Goal: Information Seeking & Learning: Learn about a topic

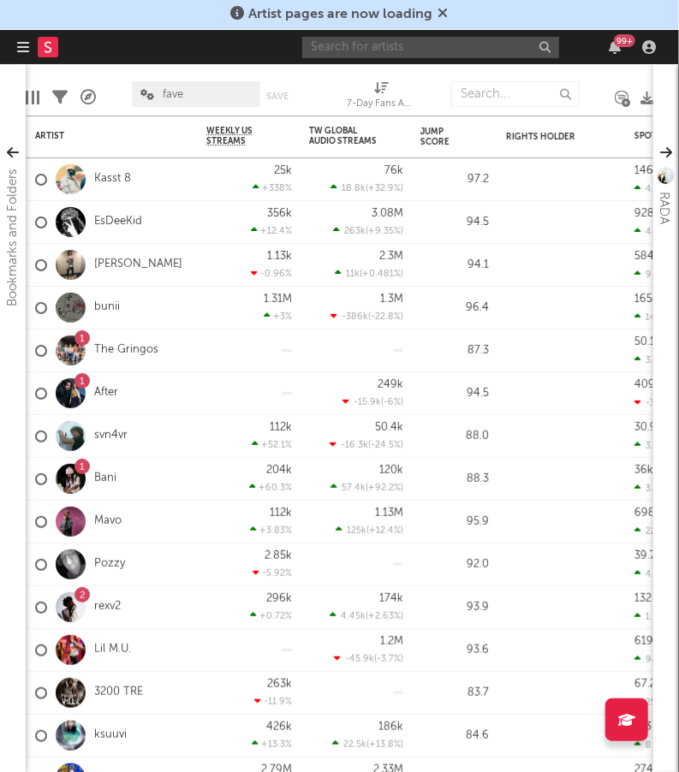
click at [369, 46] on input "text" at bounding box center [430, 47] width 257 height 21
type input "campthehills"
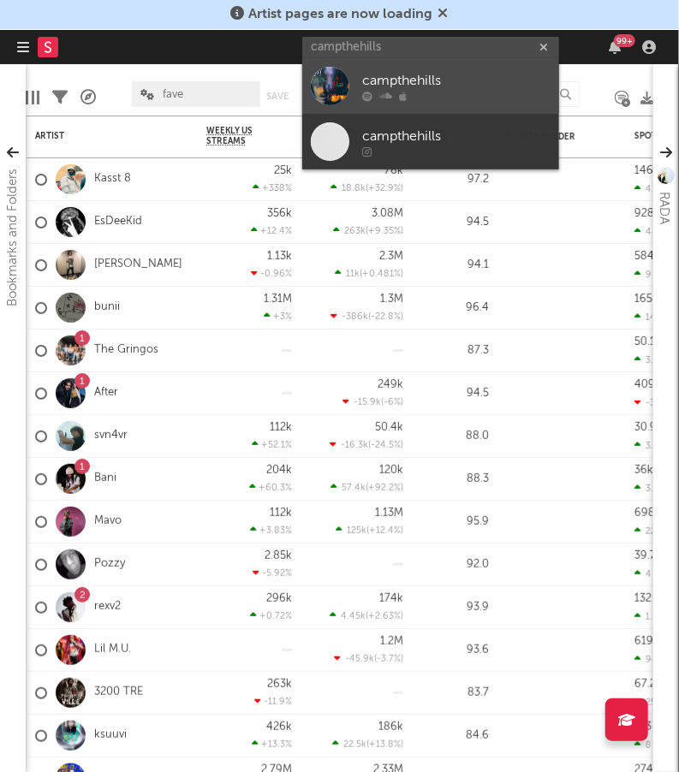
click at [452, 80] on div "campthehills" at bounding box center [456, 81] width 188 height 21
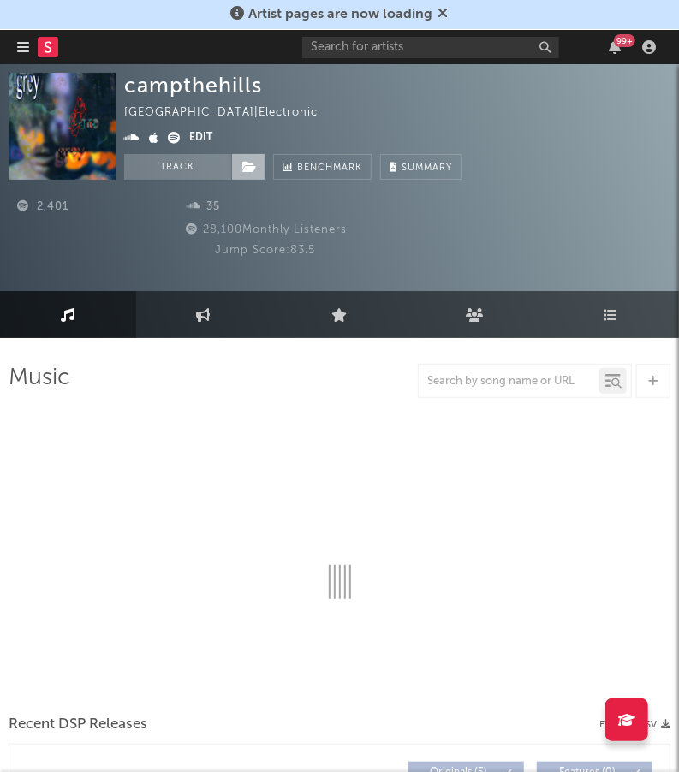
select select "1w"
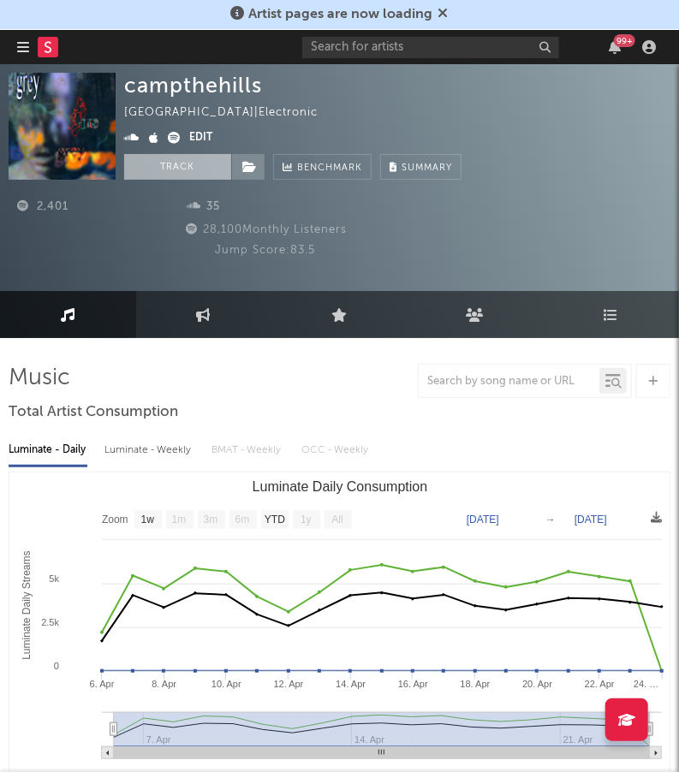
click at [181, 173] on button "Track" at bounding box center [177, 167] width 107 height 26
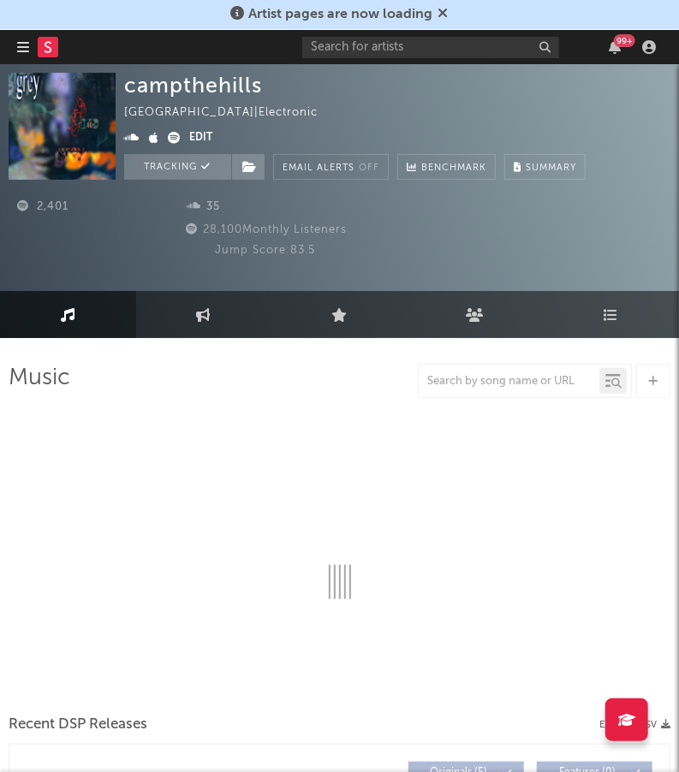
select select "1w"
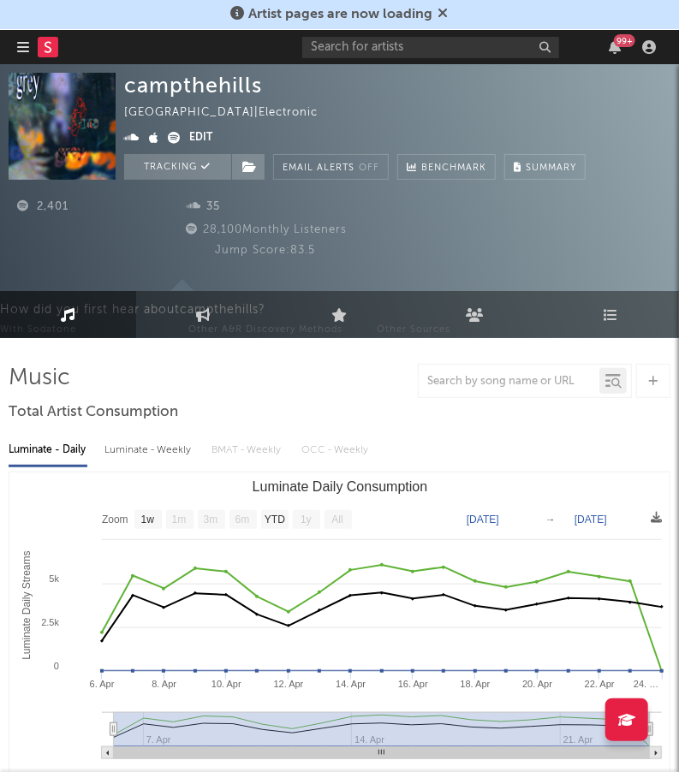
click at [21, 57] on button "button" at bounding box center [23, 47] width 12 height 34
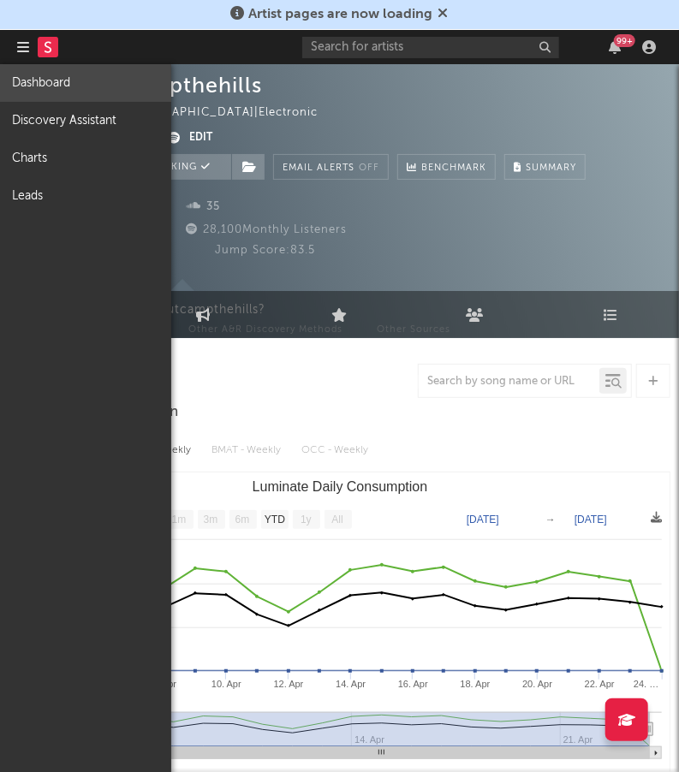
click at [72, 81] on link "Dashboard" at bounding box center [85, 83] width 171 height 38
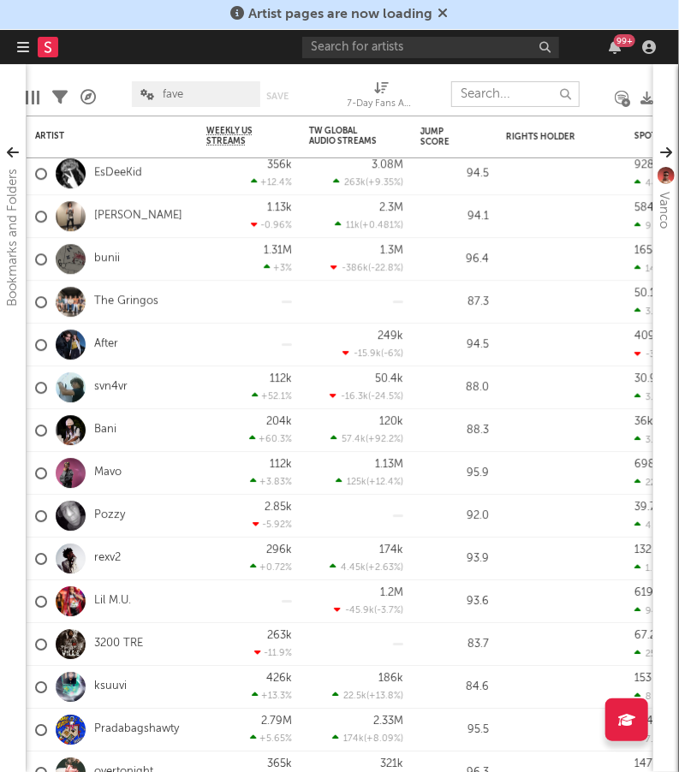
click at [492, 90] on input "text" at bounding box center [515, 94] width 128 height 26
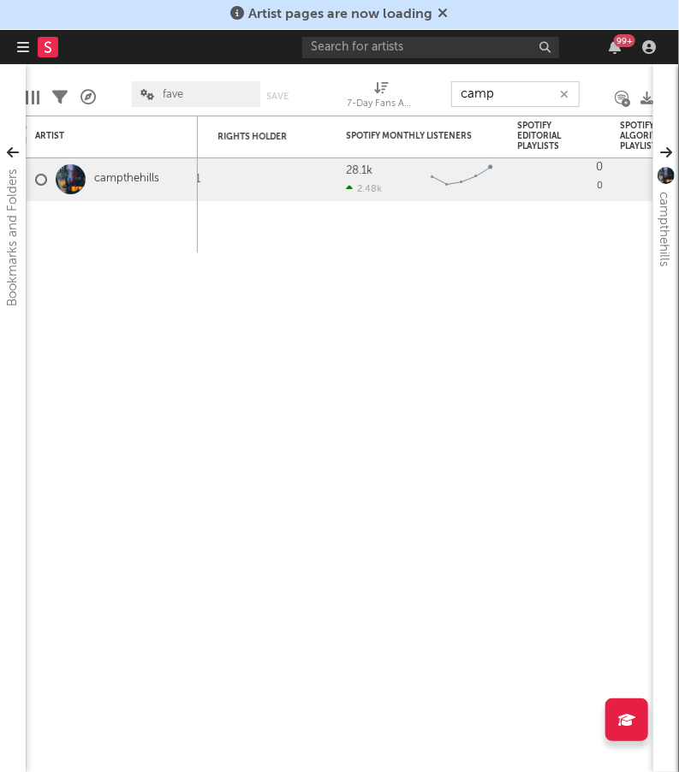
type input "camp"
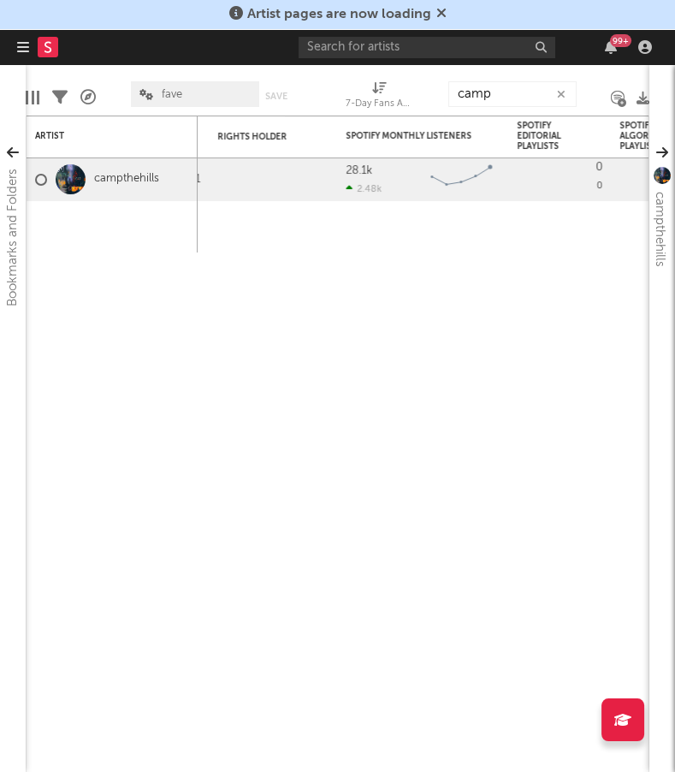
click at [436, 12] on icon at bounding box center [441, 13] width 10 height 14
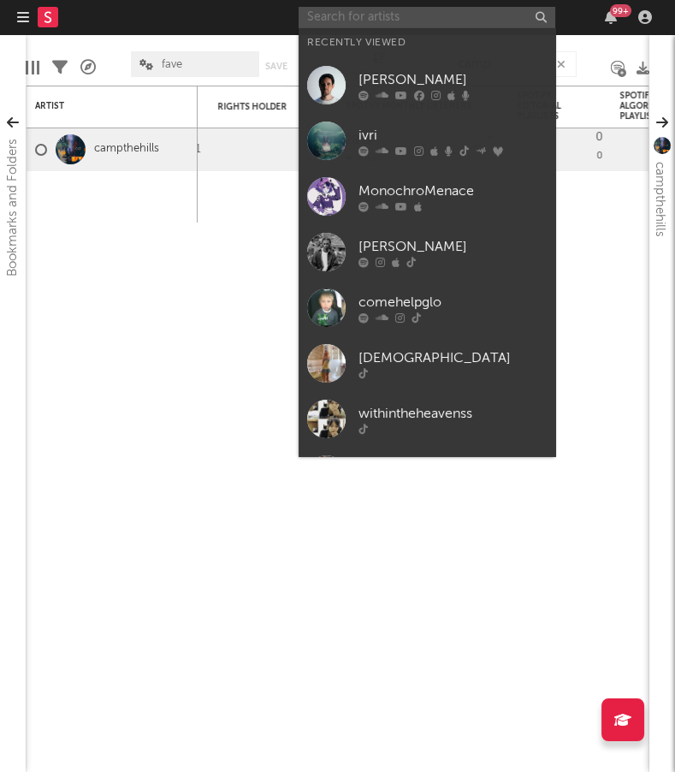
click at [354, 22] on input "text" at bounding box center [427, 17] width 257 height 21
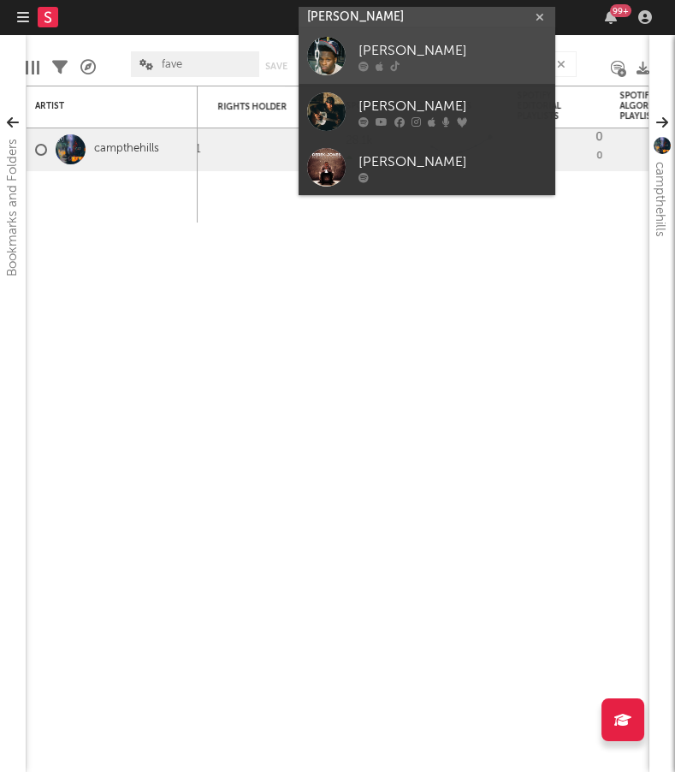
type input "[PERSON_NAME]"
click at [445, 51] on div "[PERSON_NAME]" at bounding box center [453, 51] width 188 height 21
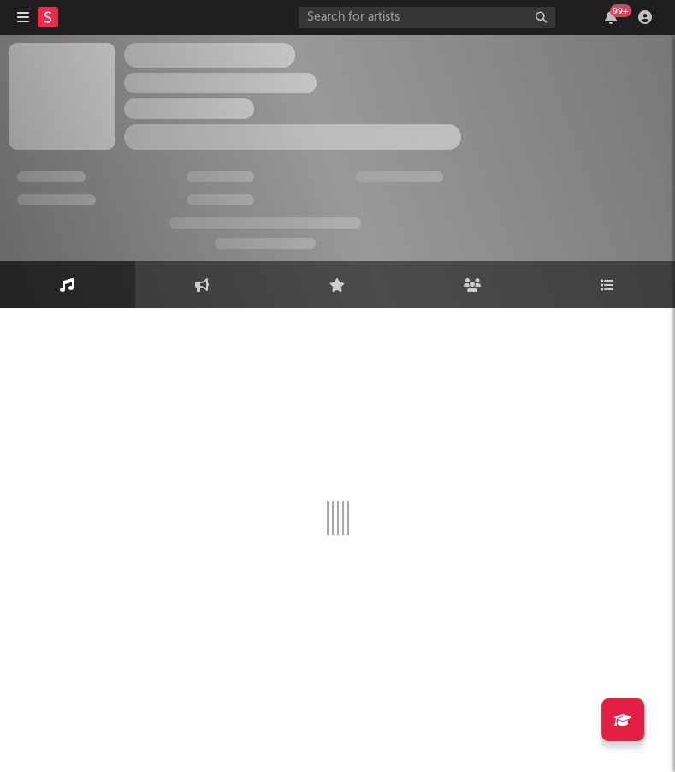
select select "1w"
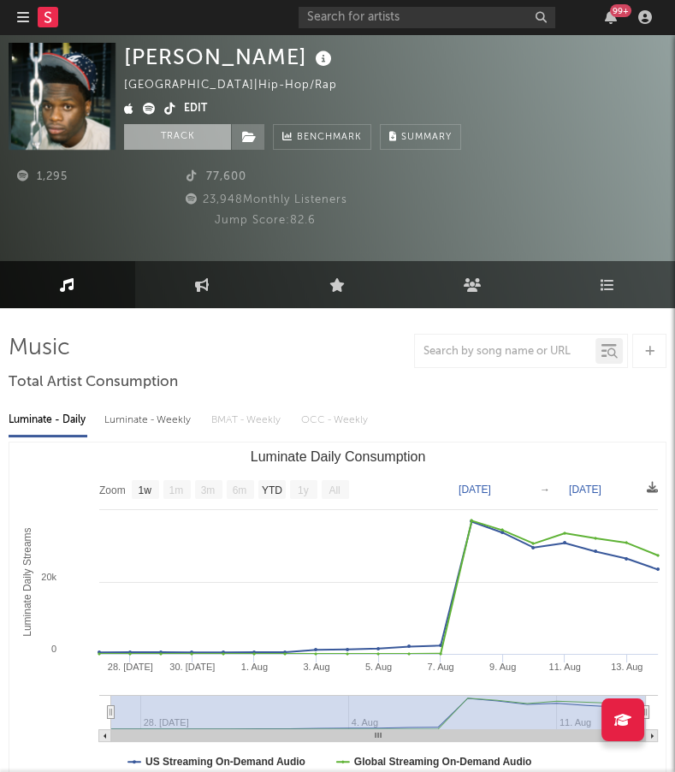
click at [172, 135] on button "Track" at bounding box center [177, 137] width 107 height 26
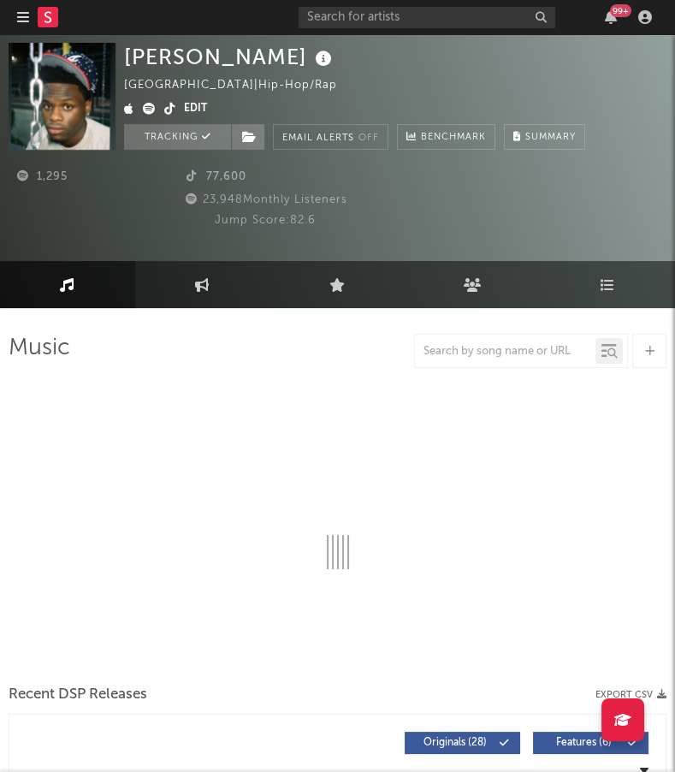
select select "1w"
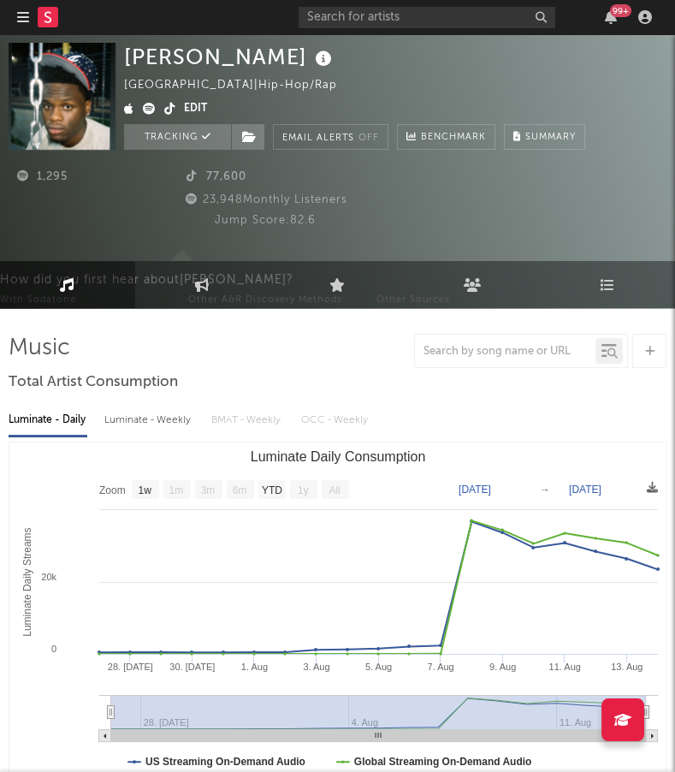
click at [23, 12] on icon "button" at bounding box center [23, 17] width 12 height 14
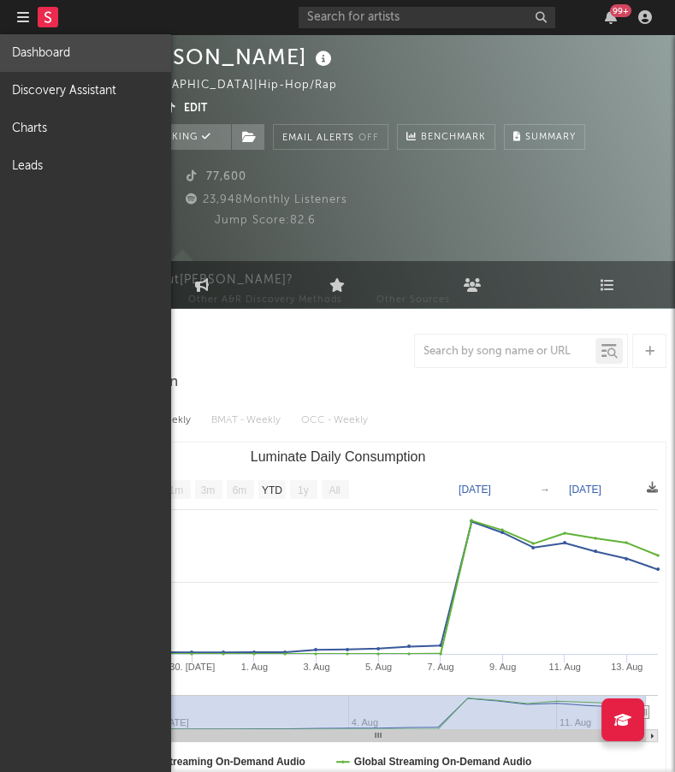
click at [62, 56] on link "Dashboard" at bounding box center [85, 53] width 171 height 38
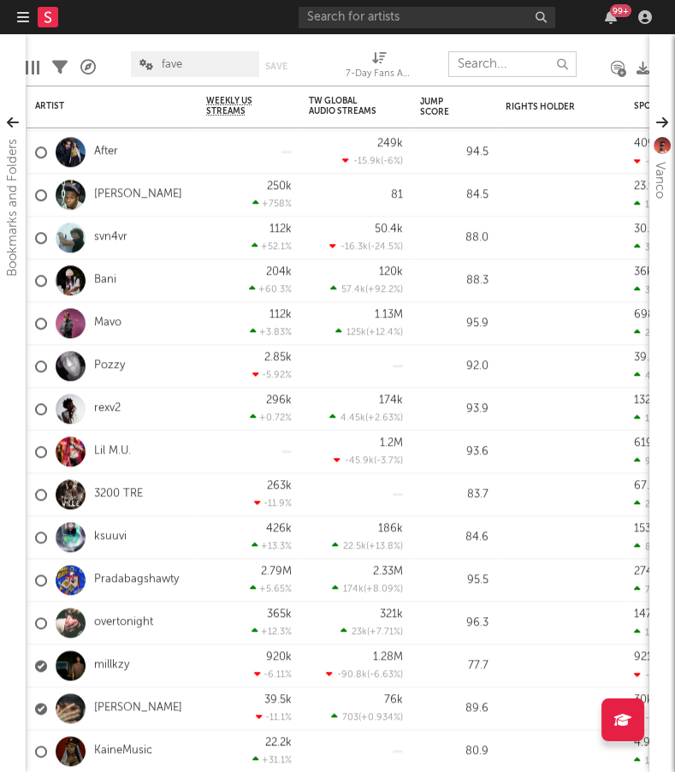
click at [492, 69] on input "text" at bounding box center [512, 64] width 128 height 26
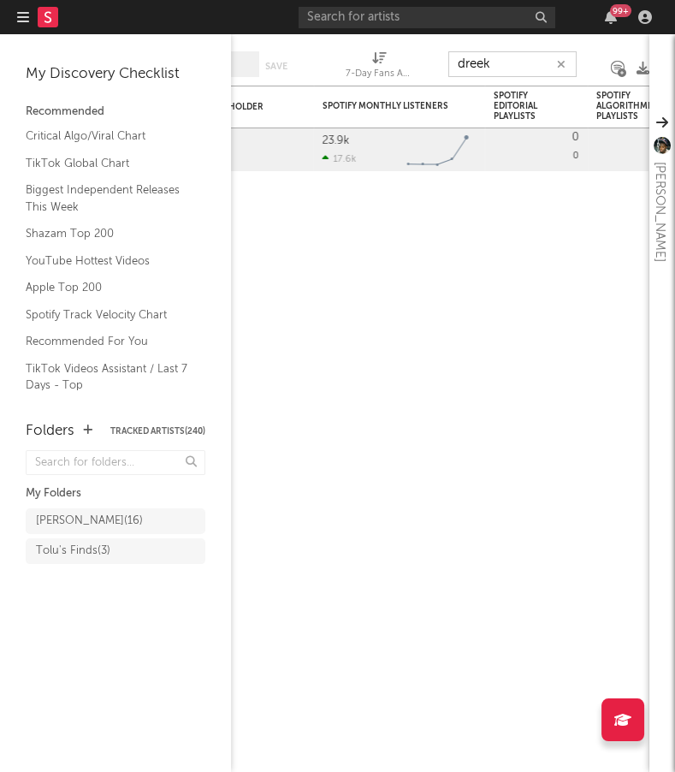
type input "dreek"
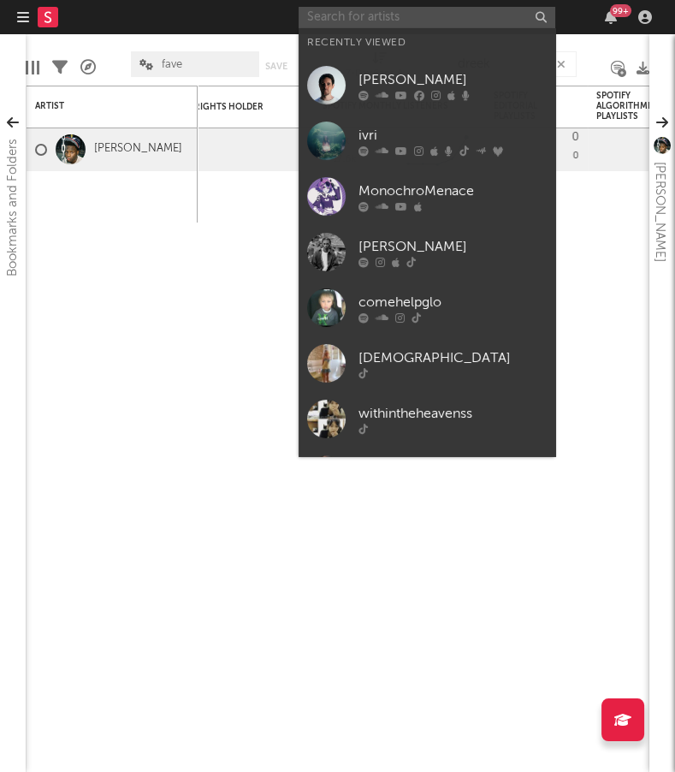
click at [426, 17] on input "text" at bounding box center [427, 17] width 257 height 21
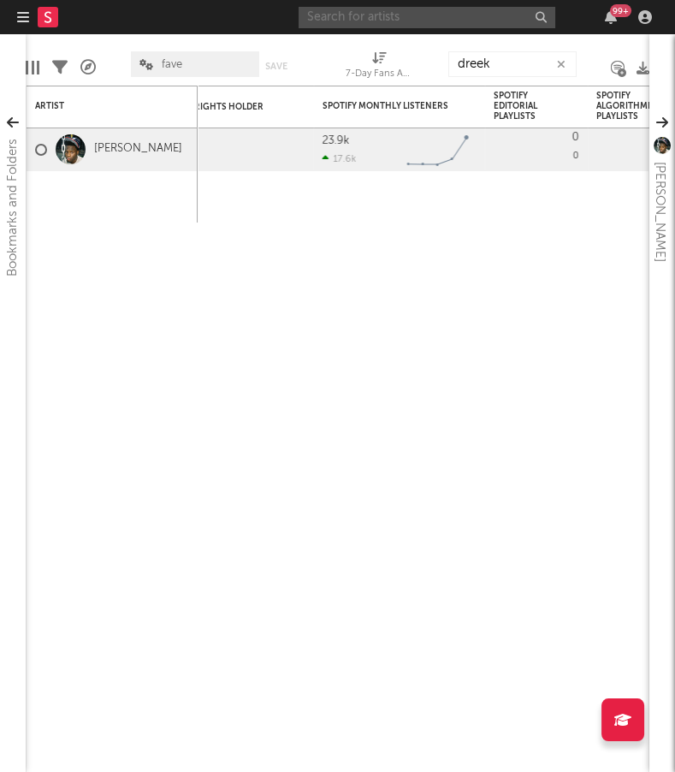
click at [436, 18] on input "text" at bounding box center [427, 17] width 257 height 21
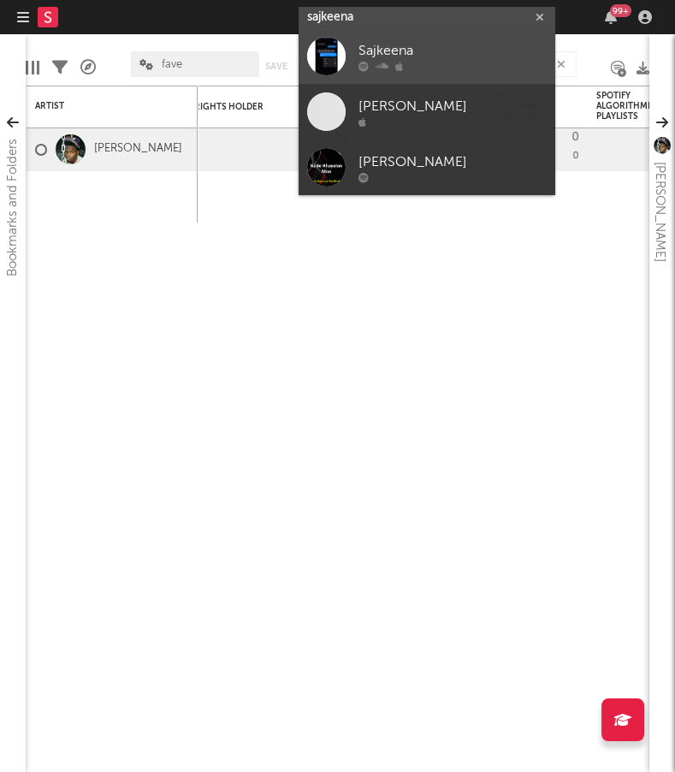
type input "sajkeena"
click at [505, 81] on link "Sajkeena" at bounding box center [427, 56] width 257 height 56
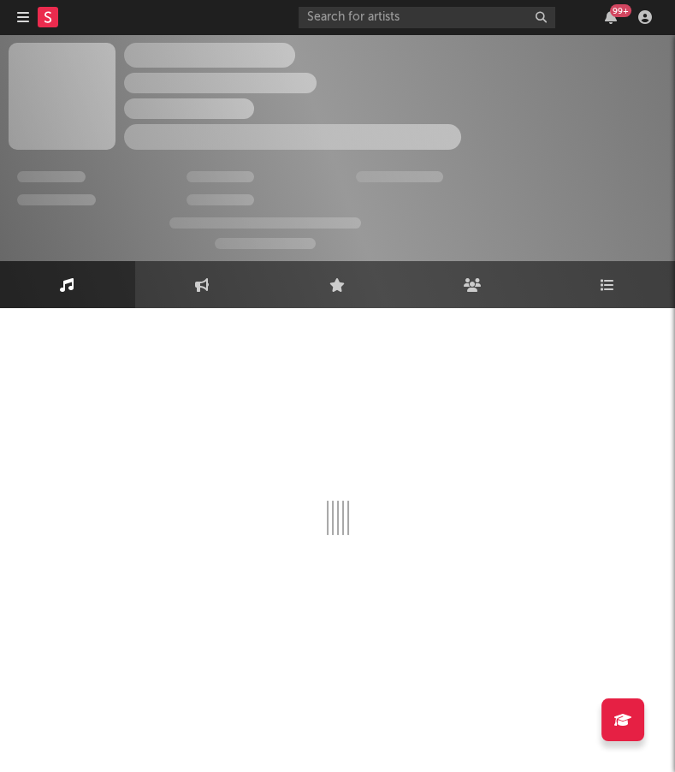
select select "1w"
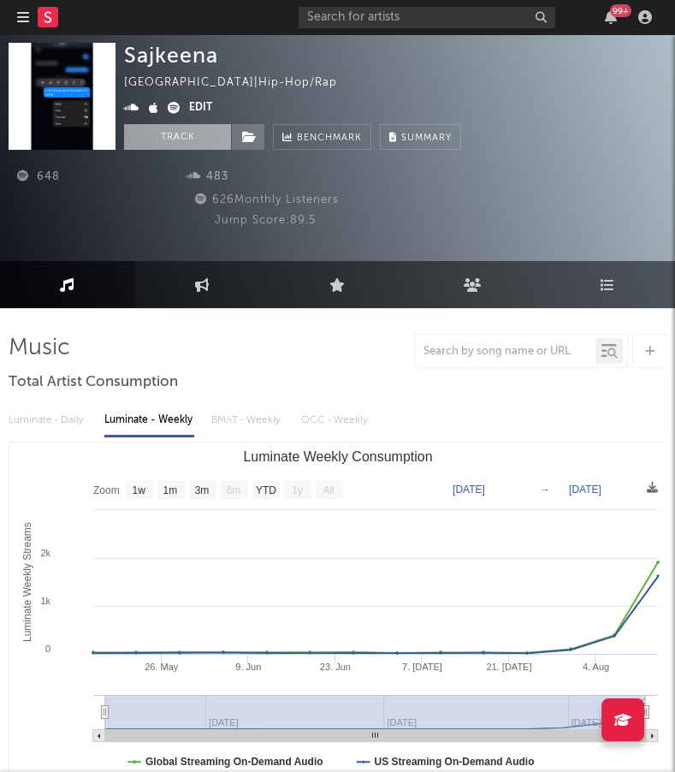
click at [174, 135] on button "Track" at bounding box center [177, 137] width 107 height 26
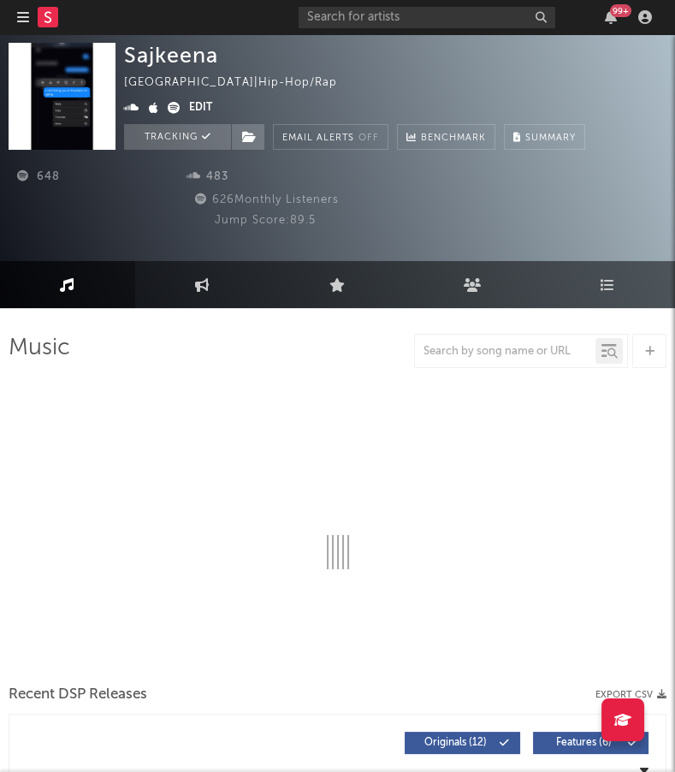
select select "1w"
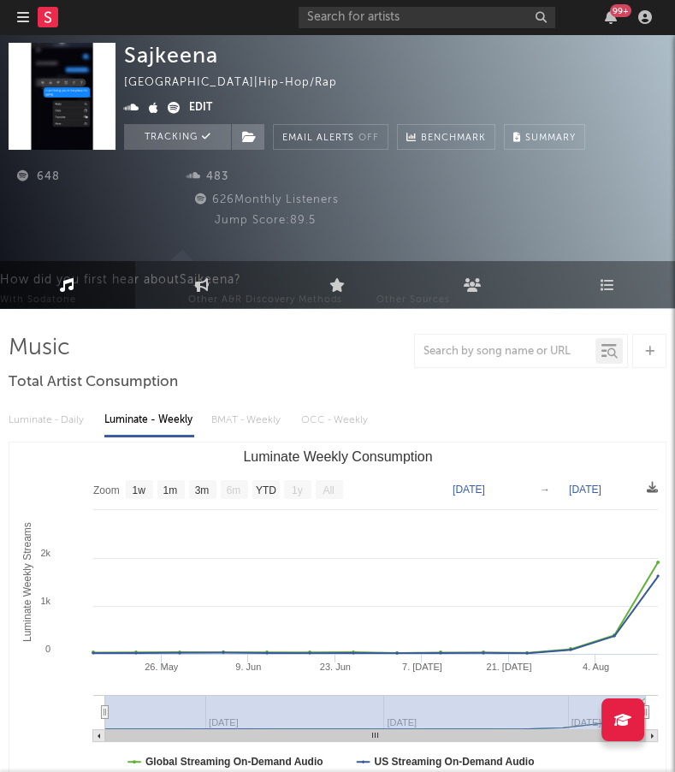
click at [26, 18] on icon "button" at bounding box center [23, 17] width 12 height 14
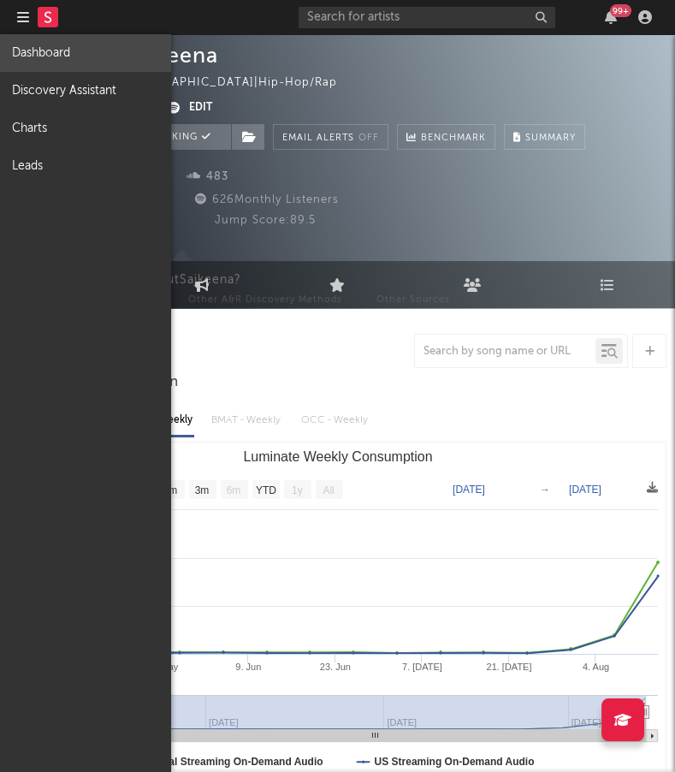
click at [44, 62] on link "Dashboard" at bounding box center [85, 53] width 171 height 38
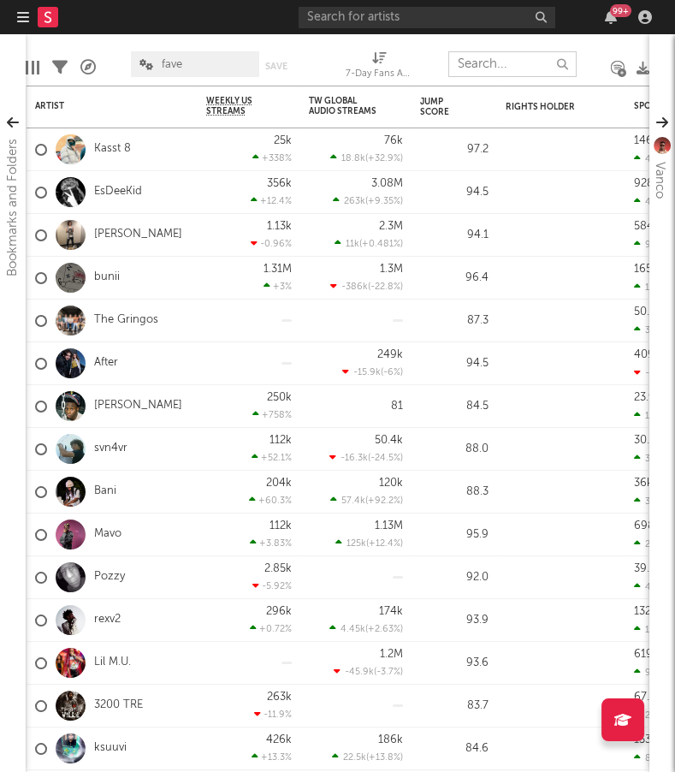
click at [474, 56] on input "text" at bounding box center [512, 64] width 128 height 26
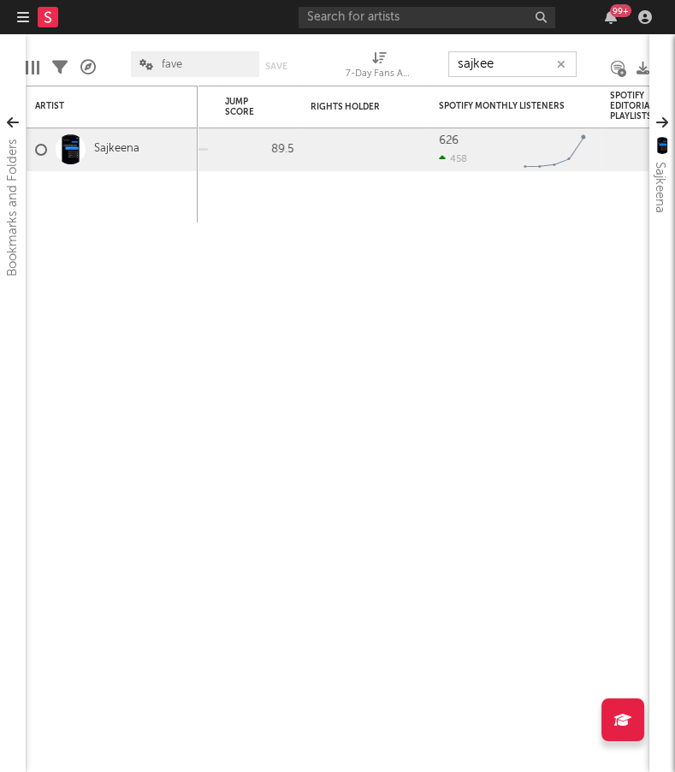
click at [476, 62] on input "sajkee" at bounding box center [512, 64] width 128 height 26
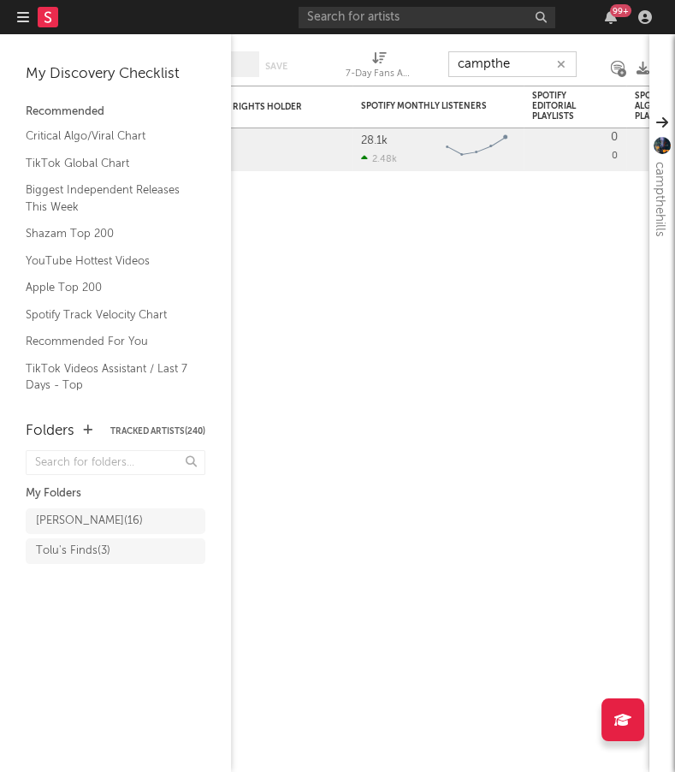
type input "campthe"
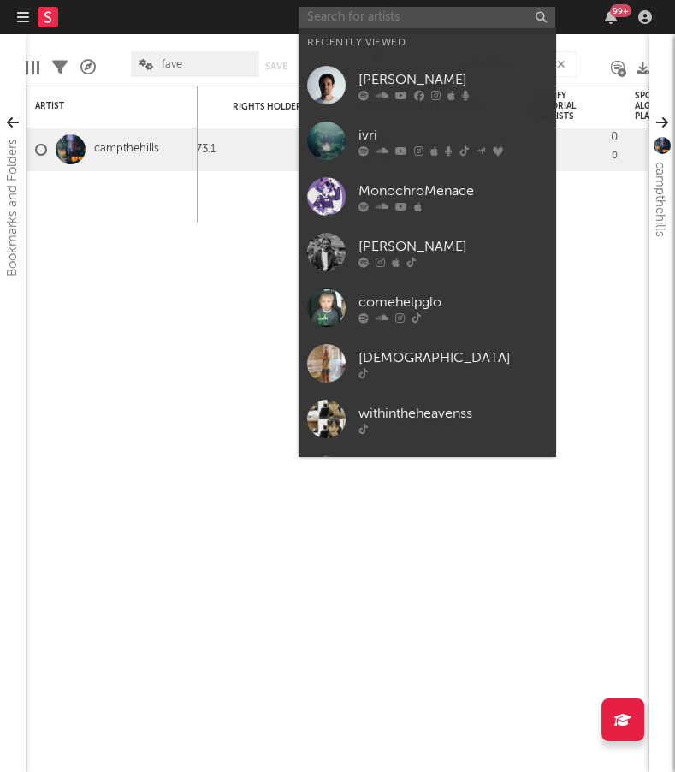
click at [354, 23] on input "text" at bounding box center [427, 17] width 257 height 21
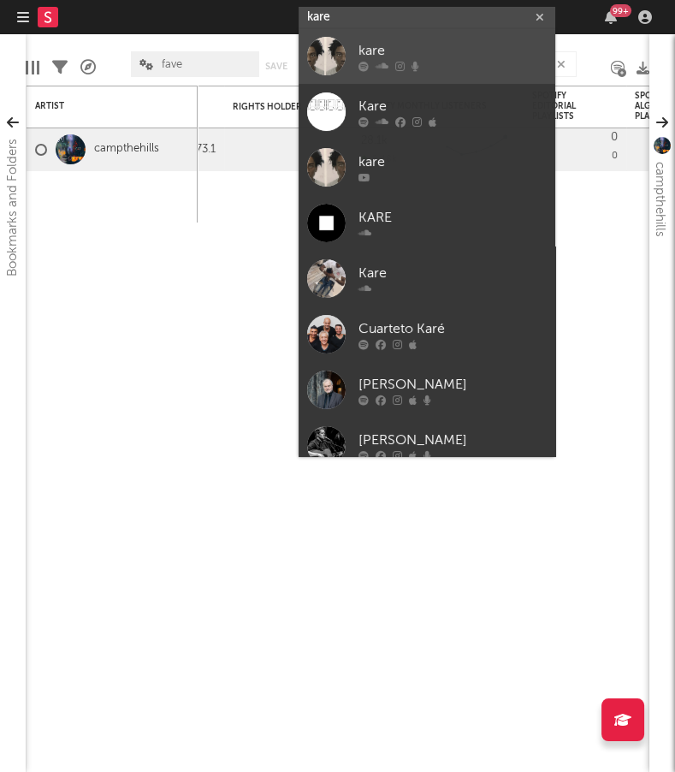
type input "kare"
click at [488, 62] on div at bounding box center [453, 67] width 188 height 10
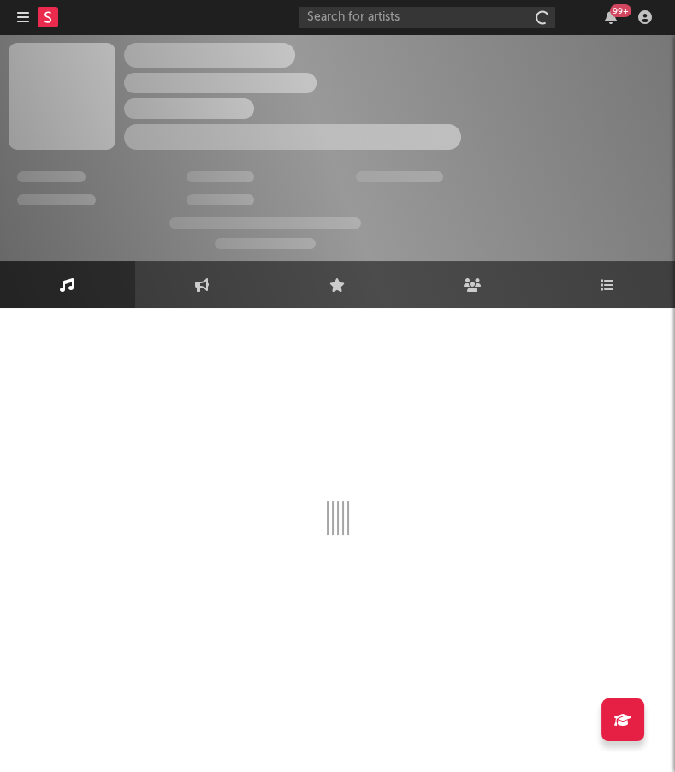
select select "1w"
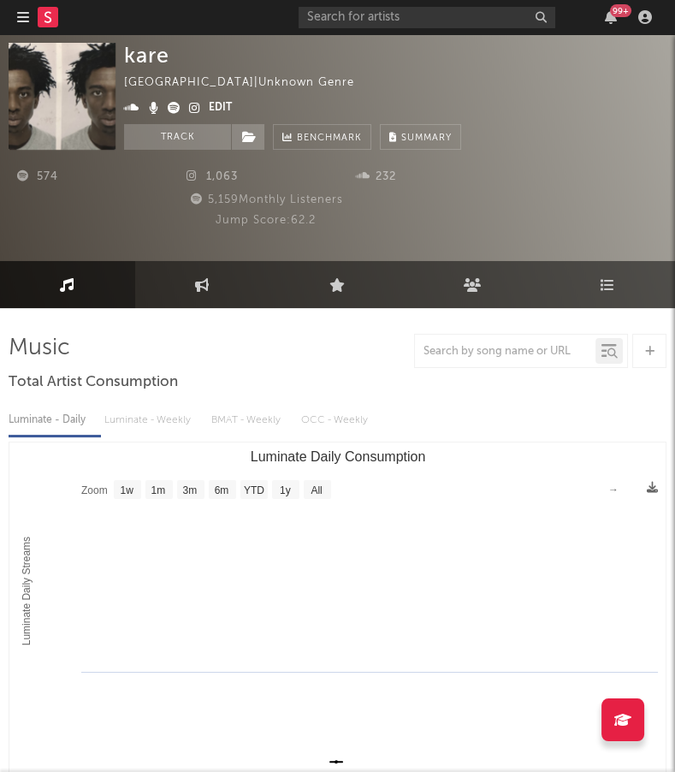
click at [172, 150] on div "574 1,063 232 5,159 Monthly Listeners Jump Score: 62.2" at bounding box center [338, 201] width 658 height 103
click at [173, 145] on button "Track" at bounding box center [177, 137] width 107 height 26
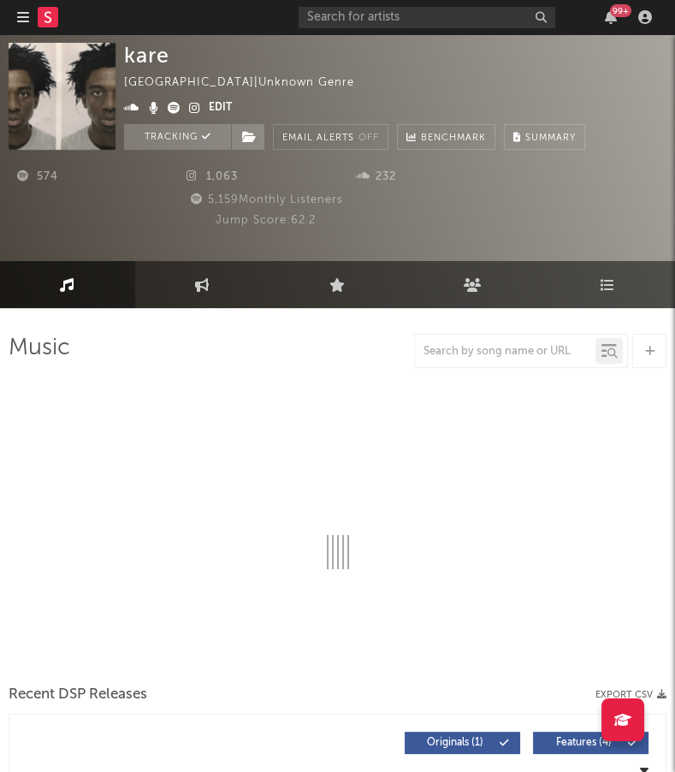
select select "1w"
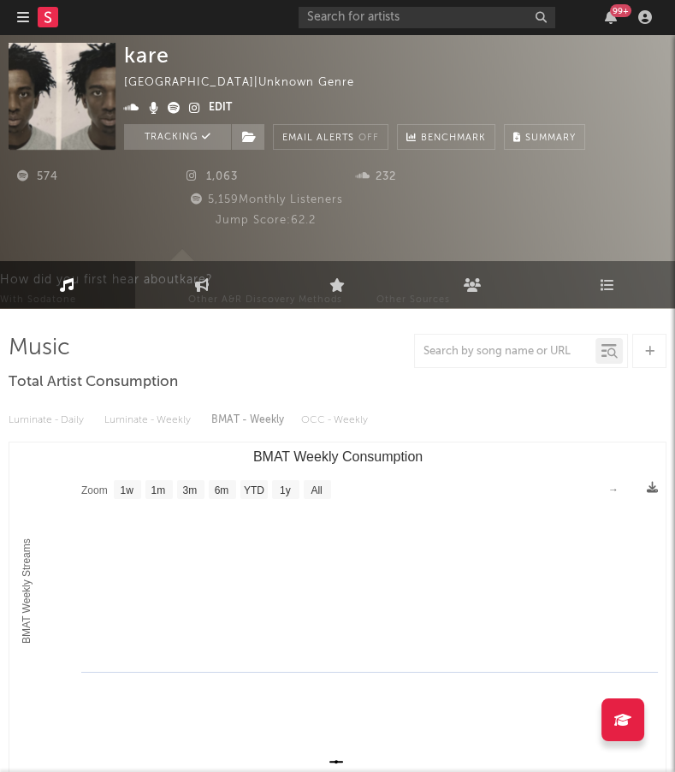
click at [39, 26] on rect at bounding box center [48, 17] width 21 height 21
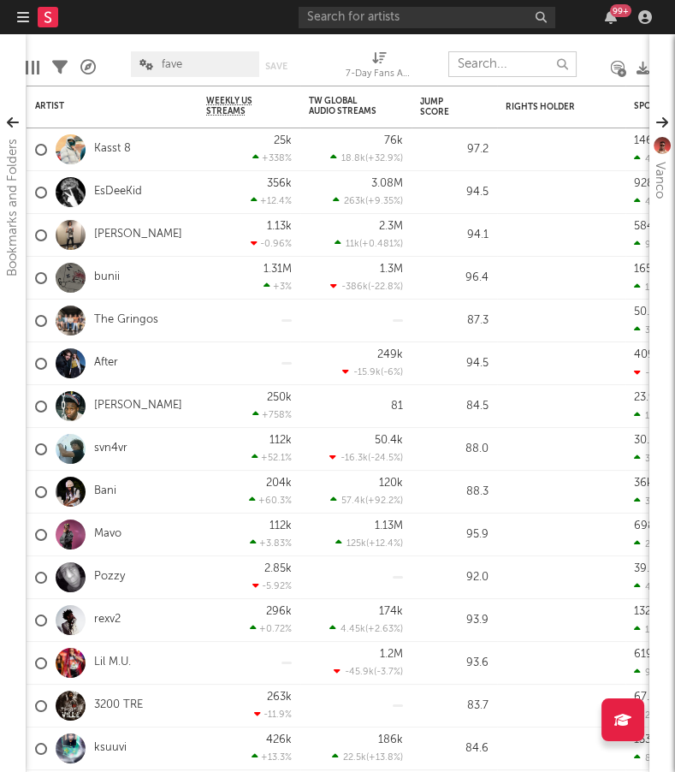
click at [507, 67] on input "text" at bounding box center [512, 64] width 128 height 26
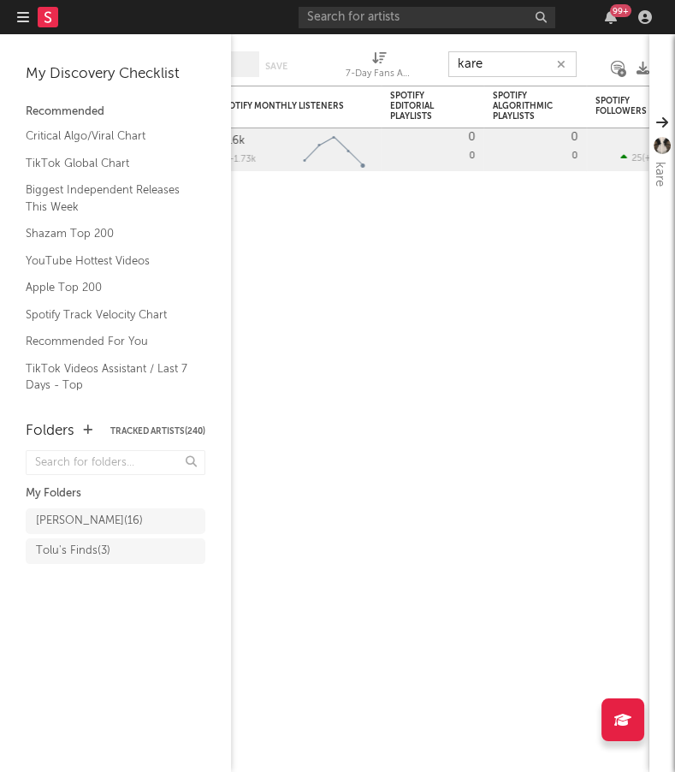
type input "kare"
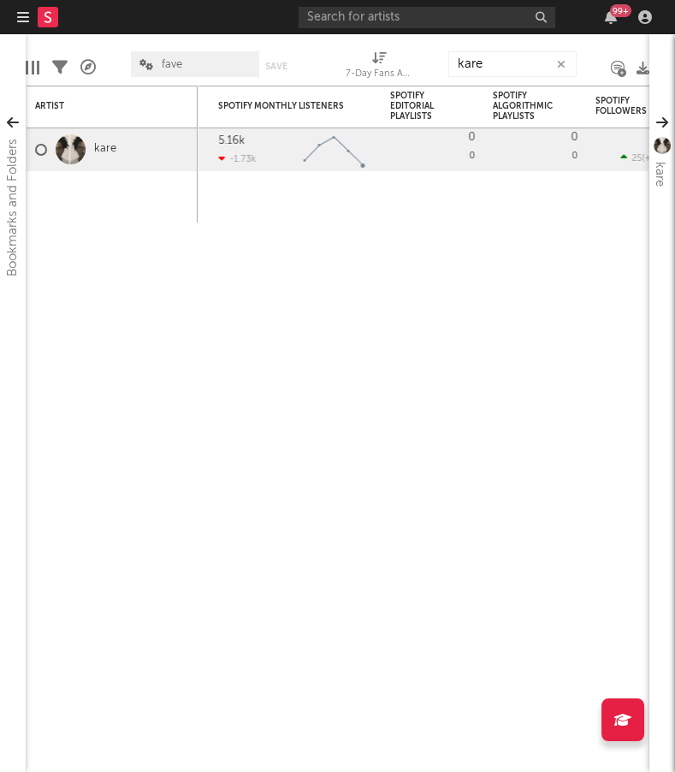
click at [384, 29] on div "99 +" at bounding box center [478, 17] width 359 height 34
click at [384, 26] on input "text" at bounding box center [427, 17] width 257 height 21
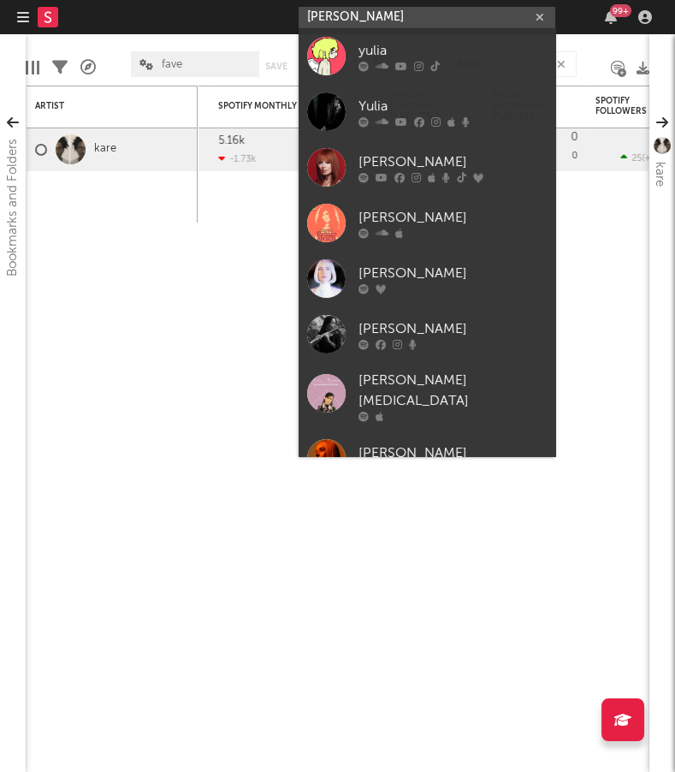
click at [421, 19] on input "[PERSON_NAME]" at bounding box center [427, 17] width 257 height 21
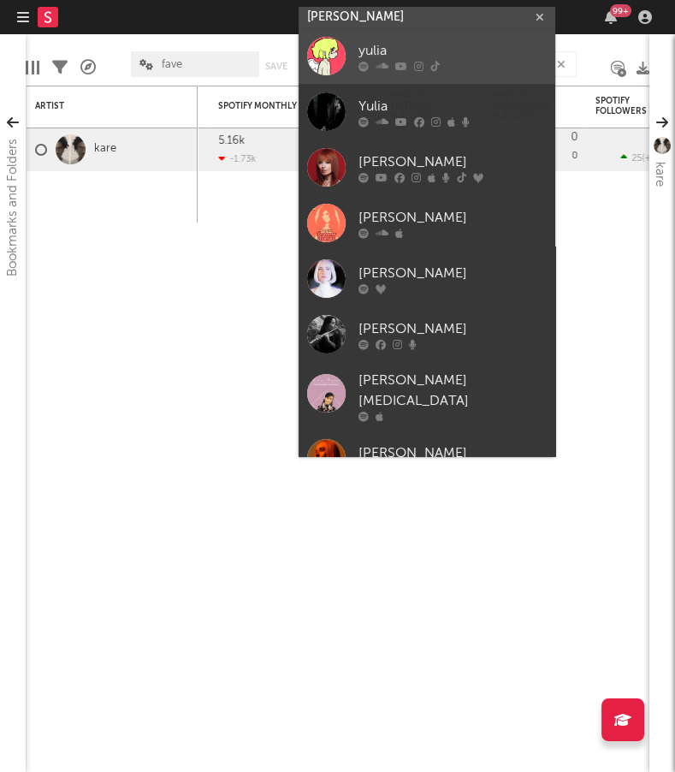
type input "[PERSON_NAME]"
click at [445, 29] on link "yulia" at bounding box center [427, 56] width 257 height 56
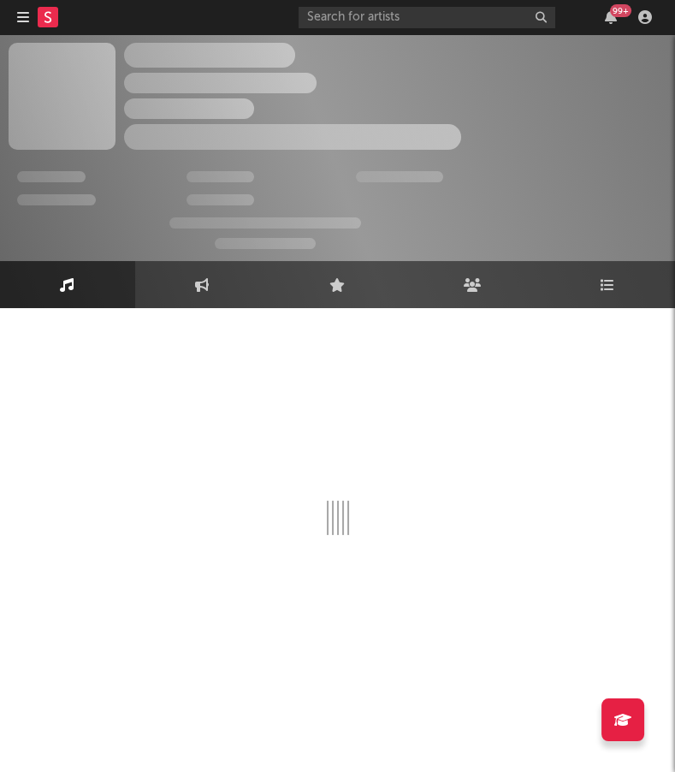
select select "1w"
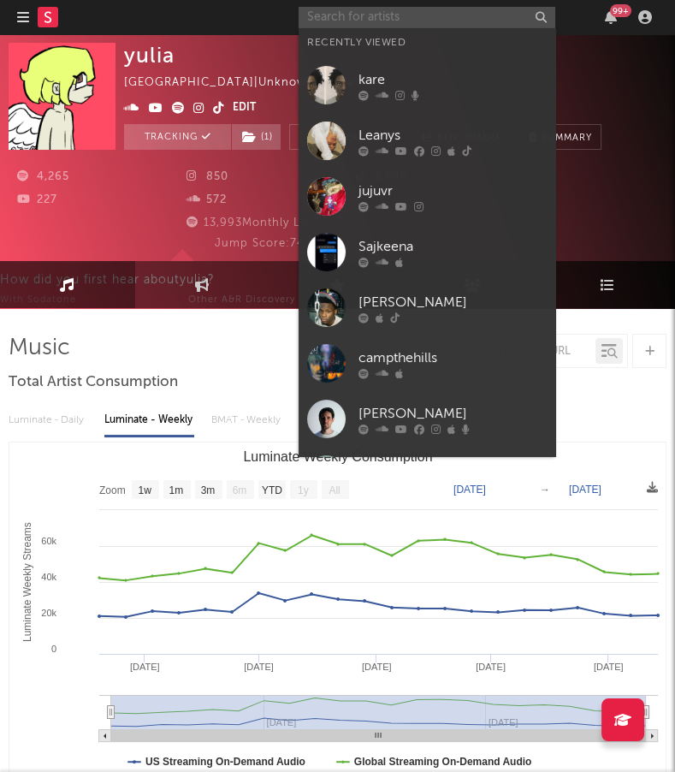
click at [386, 27] on input "text" at bounding box center [427, 17] width 257 height 21
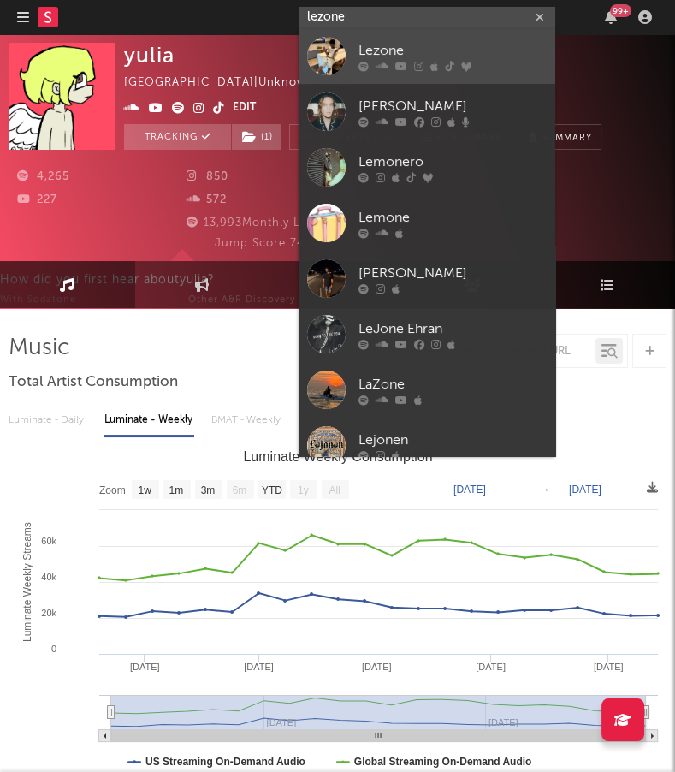
type input "lezone"
click at [490, 52] on div "Lezone" at bounding box center [453, 51] width 188 height 21
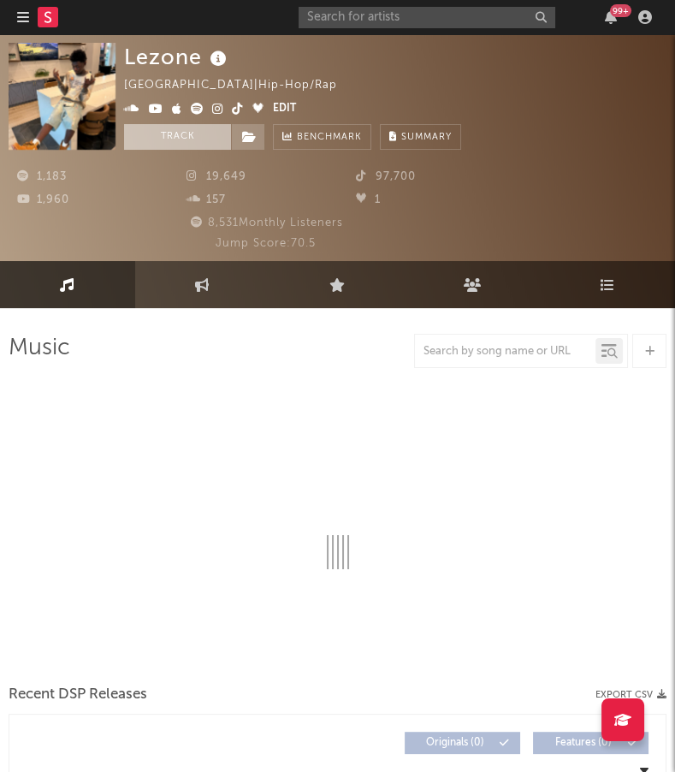
click at [178, 140] on button "Track" at bounding box center [177, 137] width 107 height 26
select select "6m"
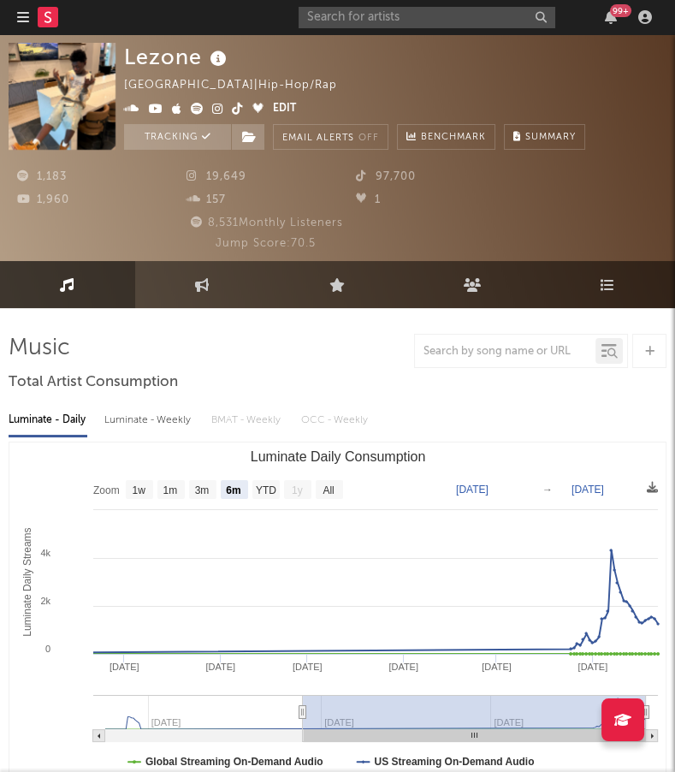
click at [32, 18] on div at bounding box center [46, 17] width 58 height 34
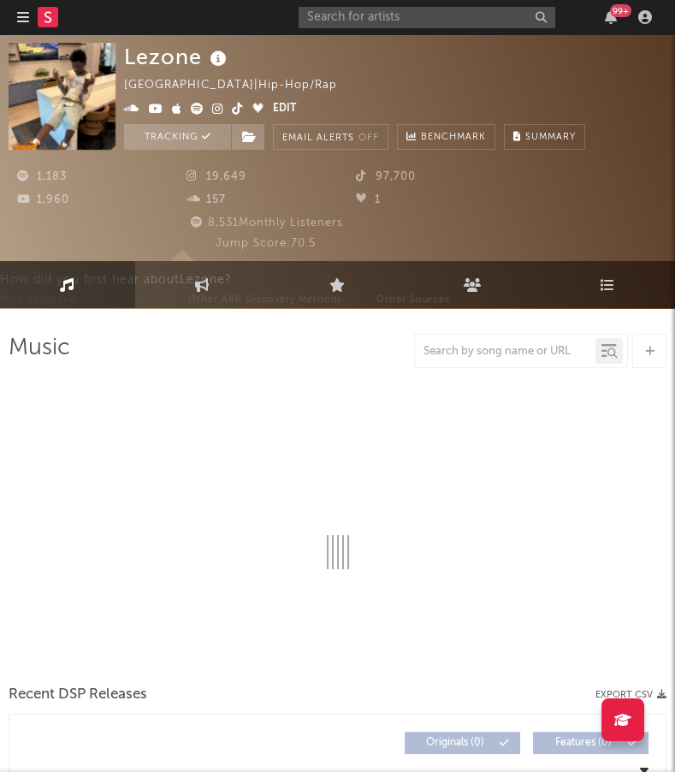
click at [21, 18] on icon "button" at bounding box center [23, 17] width 12 height 14
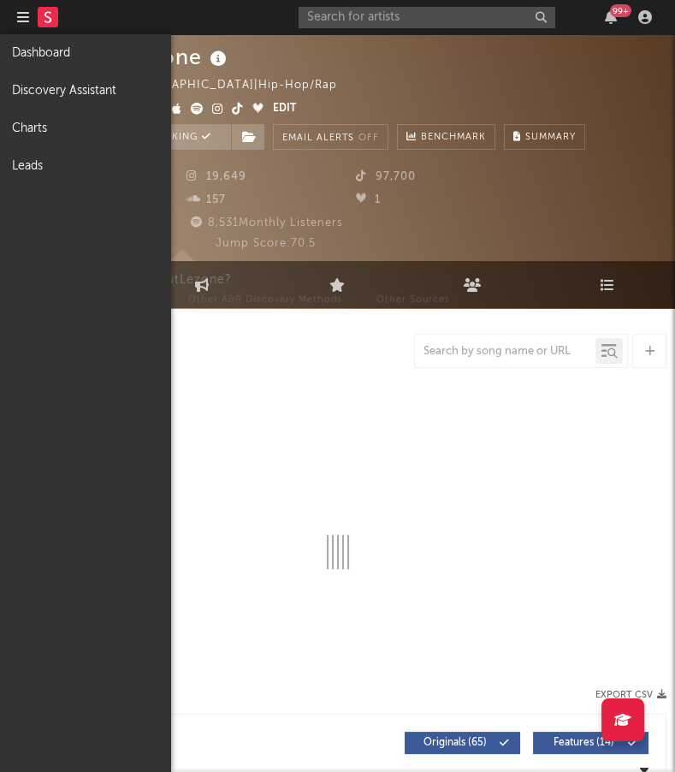
select select "6m"
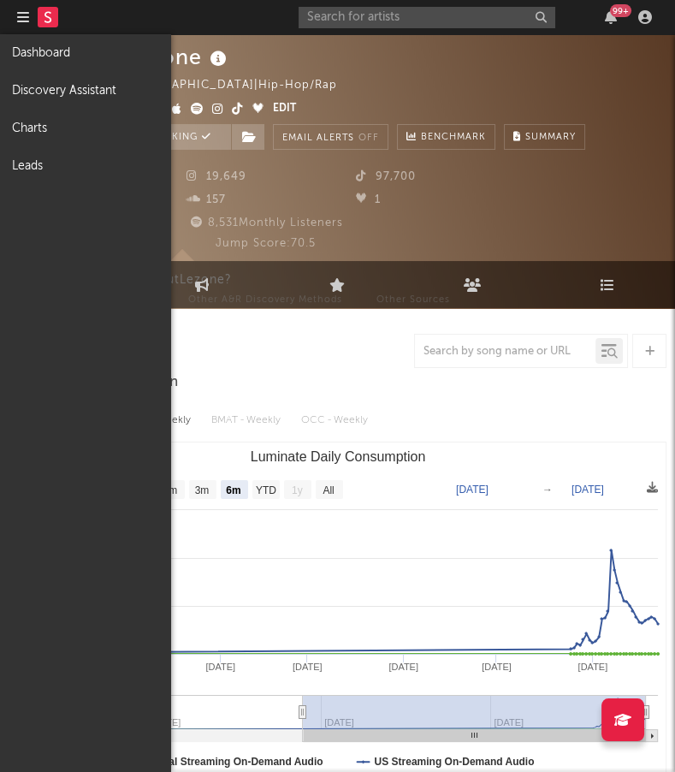
click at [43, 15] on rect at bounding box center [48, 17] width 21 height 21
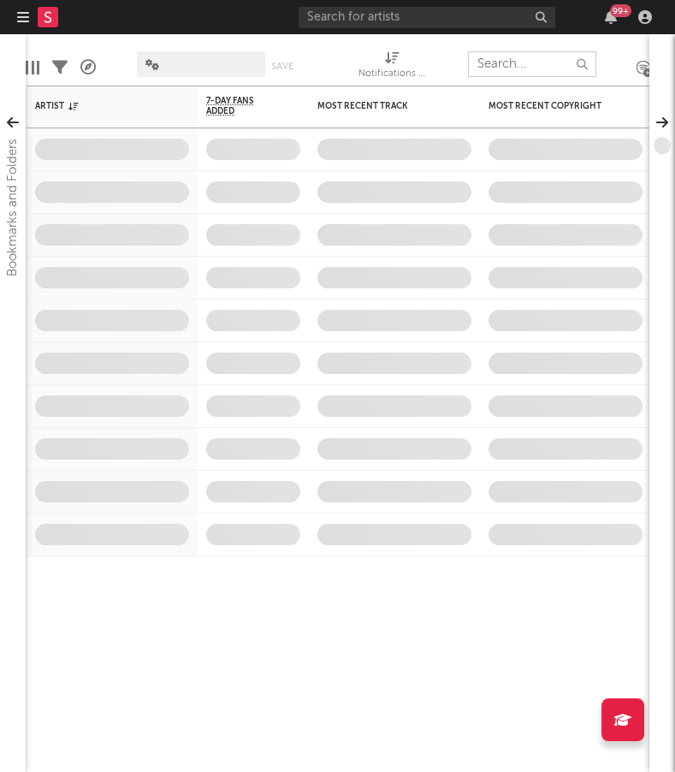
click at [537, 74] on input "text" at bounding box center [532, 64] width 128 height 26
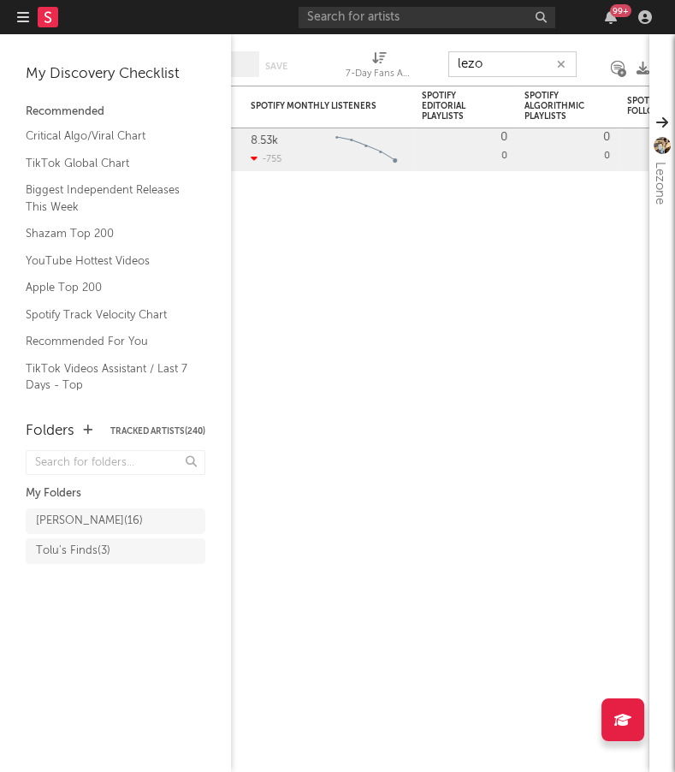
type input "lezo"
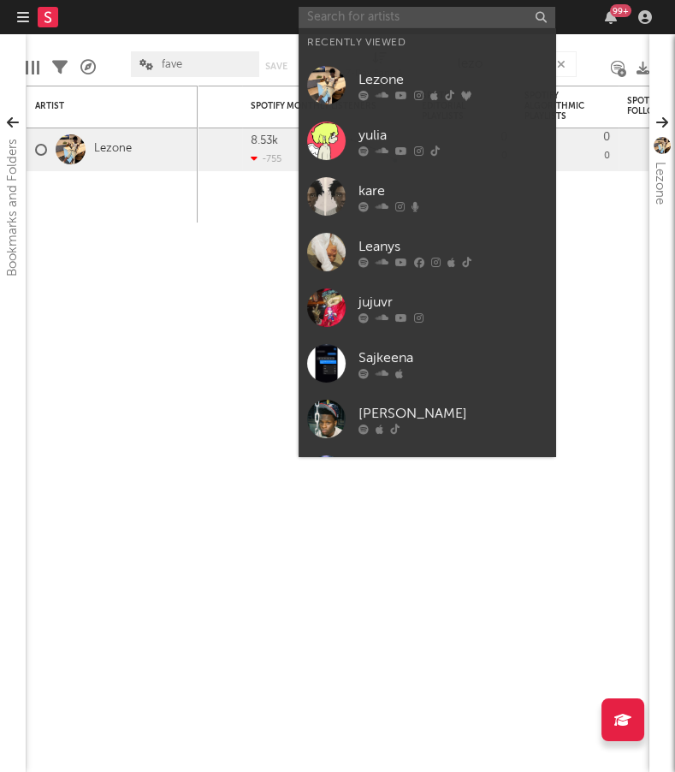
click at [400, 20] on input "text" at bounding box center [427, 17] width 257 height 21
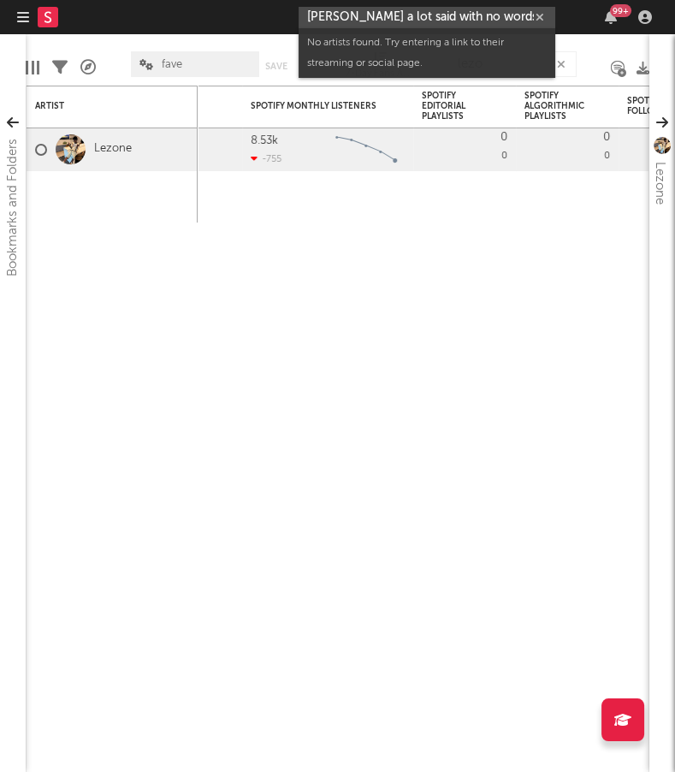
click at [337, 16] on input "[PERSON_NAME] a lot said with no words" at bounding box center [427, 17] width 257 height 21
paste input "[URL][DOMAIN_NAME]"
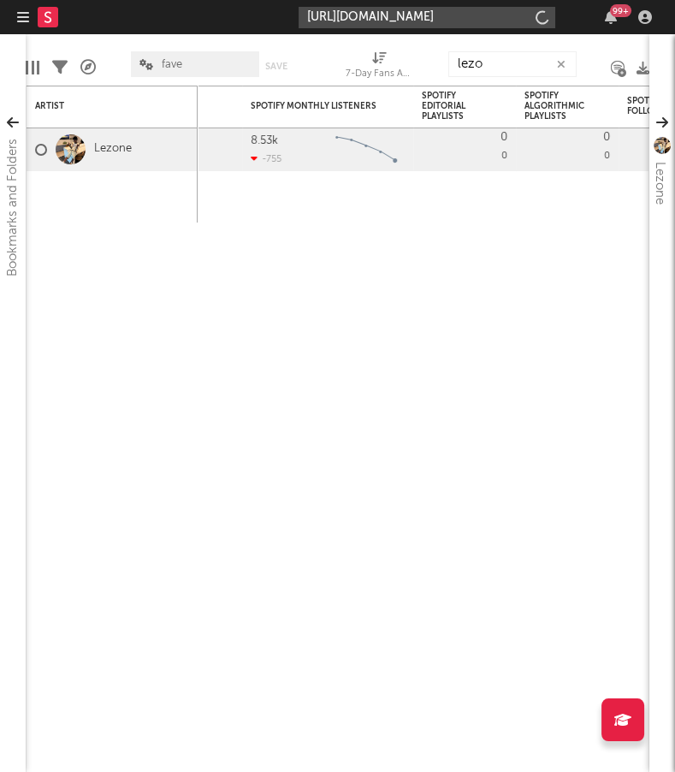
scroll to position [0, 100]
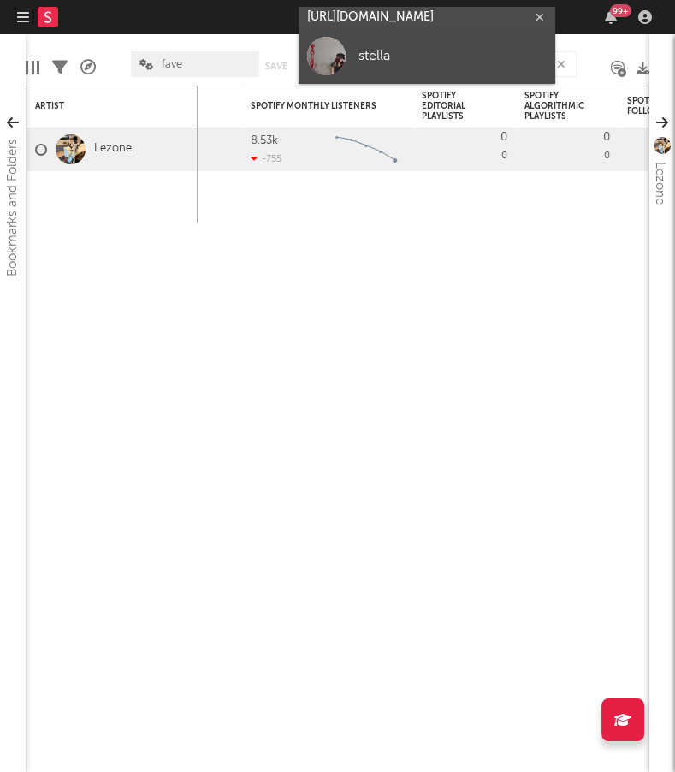
type input "[URL][DOMAIN_NAME]"
click at [395, 68] on link "stella" at bounding box center [427, 56] width 257 height 56
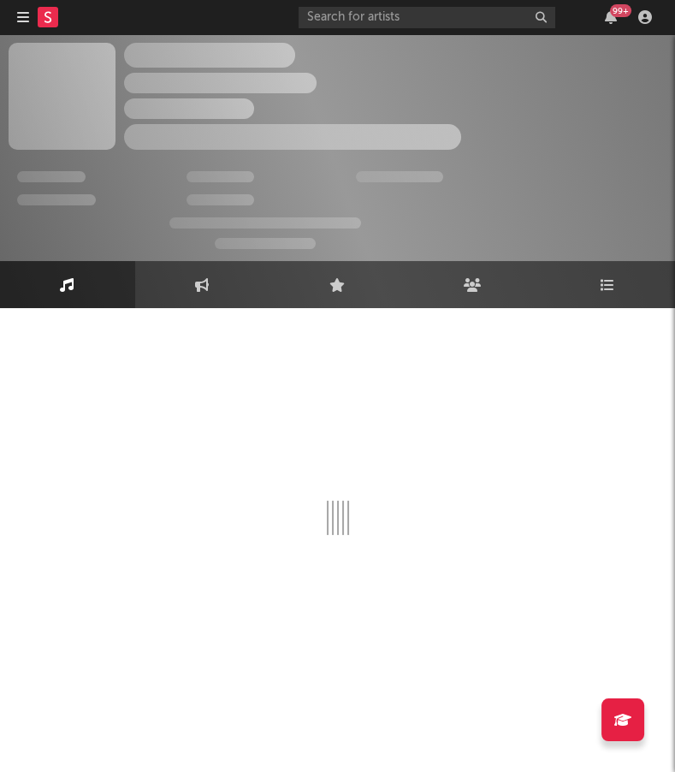
select select "1w"
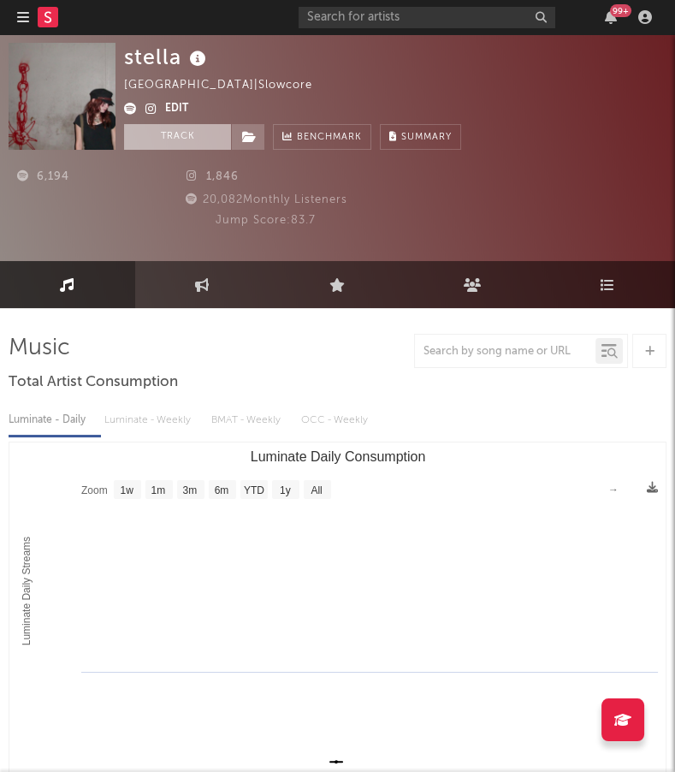
click at [186, 138] on button "Track" at bounding box center [177, 137] width 107 height 26
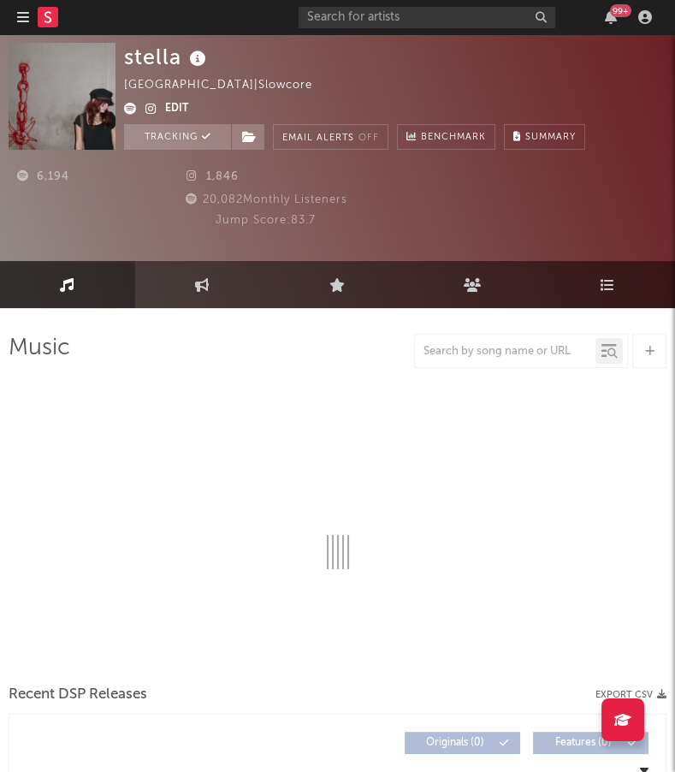
select select "1w"
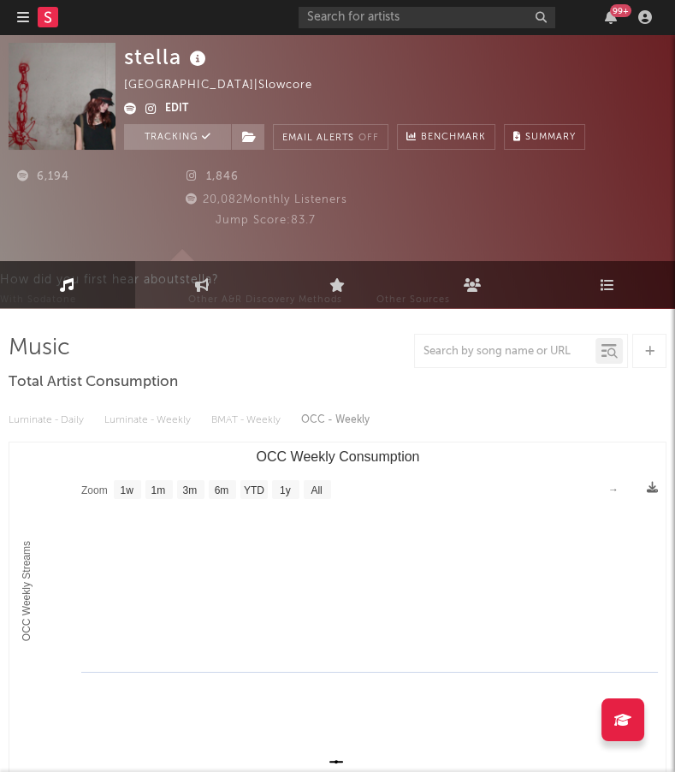
click at [16, 16] on nav "Dashboard Discovery Assistant Charts Leads 99 +" at bounding box center [337, 17] width 675 height 34
click at [21, 11] on icon "button" at bounding box center [23, 17] width 12 height 14
click at [51, 14] on rect at bounding box center [48, 17] width 21 height 21
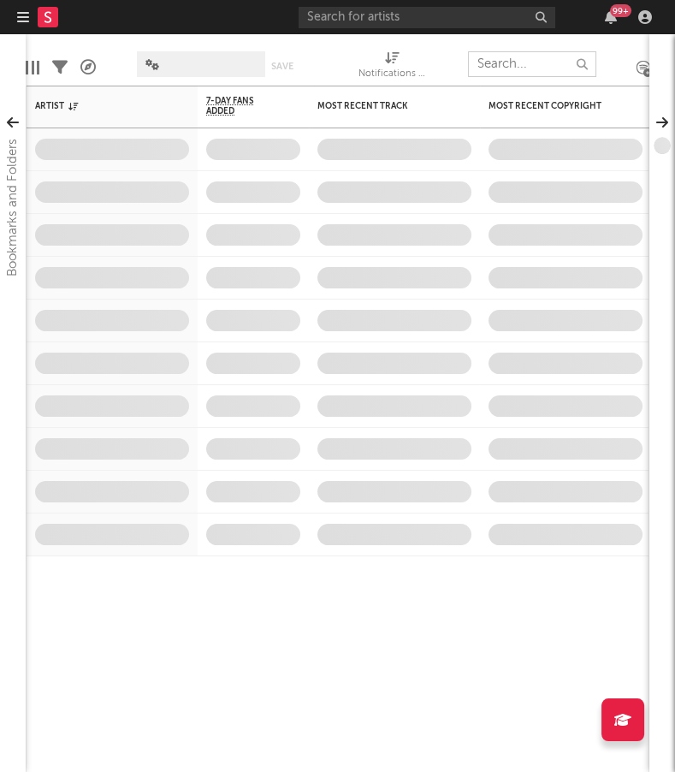
click at [538, 62] on input "text" at bounding box center [532, 64] width 128 height 26
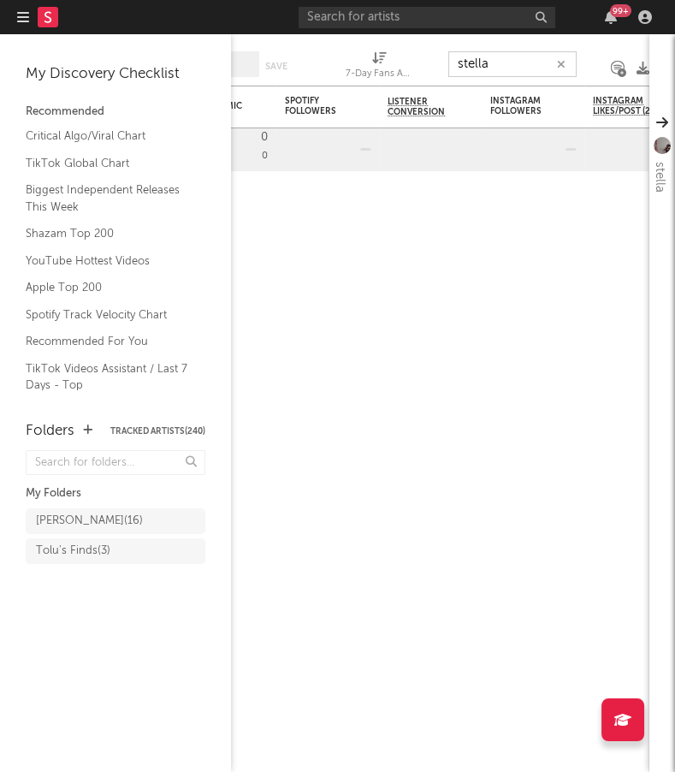
type input "stella"
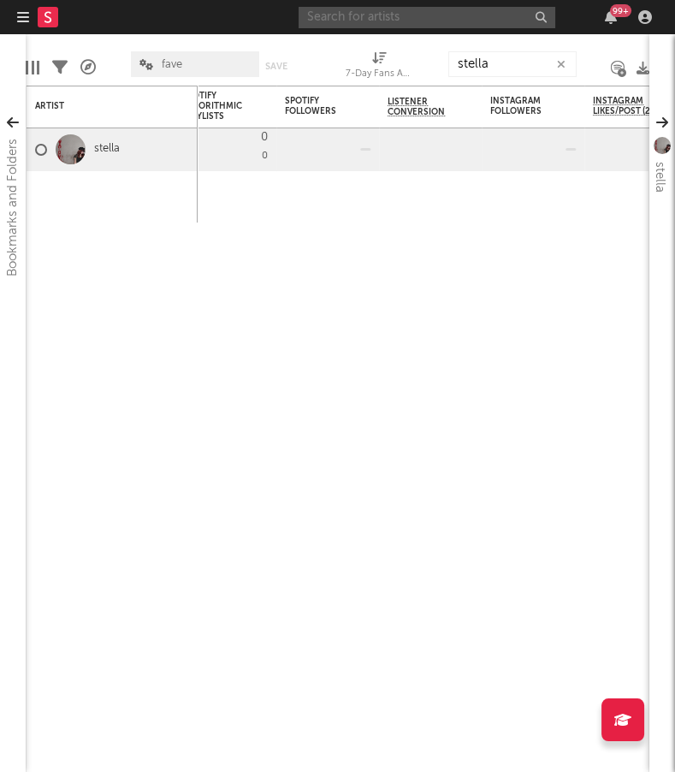
click at [478, 20] on input "text" at bounding box center [427, 17] width 257 height 21
click at [391, 11] on input "text" at bounding box center [427, 17] width 257 height 21
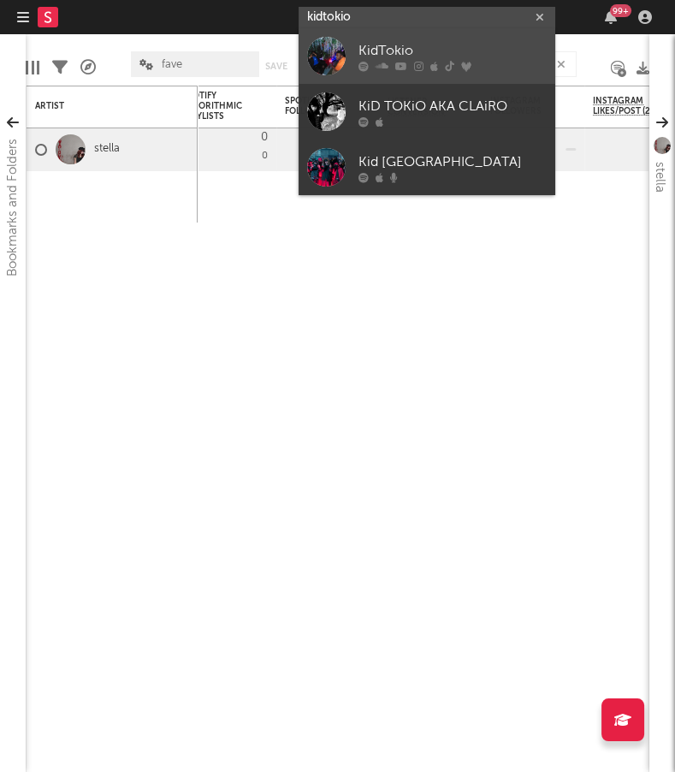
type input "kidtokio"
click at [461, 62] on icon at bounding box center [466, 67] width 10 height 10
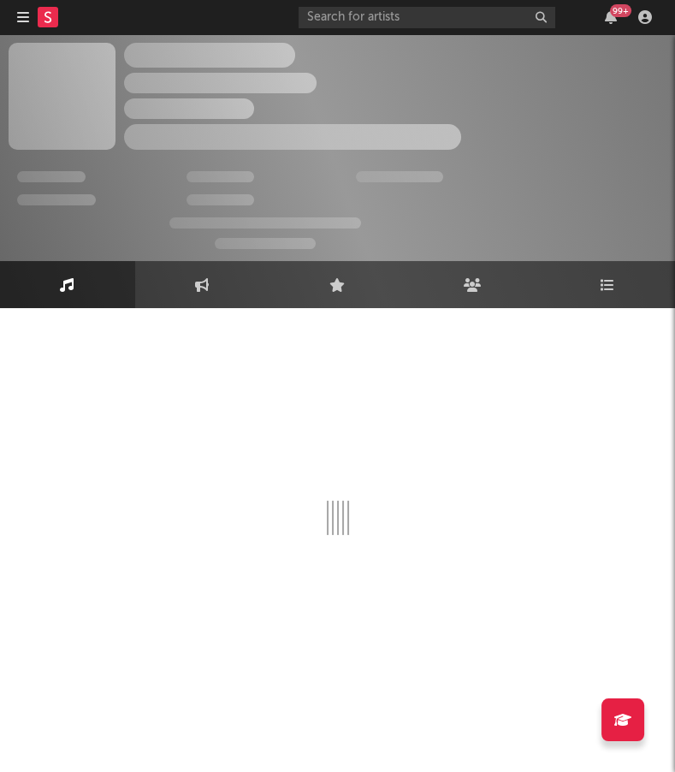
select select "6m"
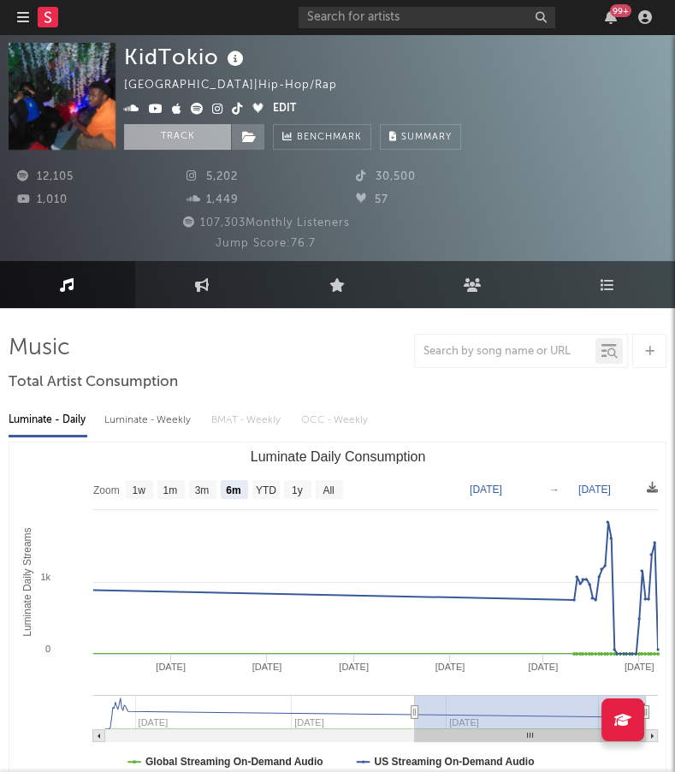
click at [181, 138] on button "Track" at bounding box center [177, 137] width 107 height 26
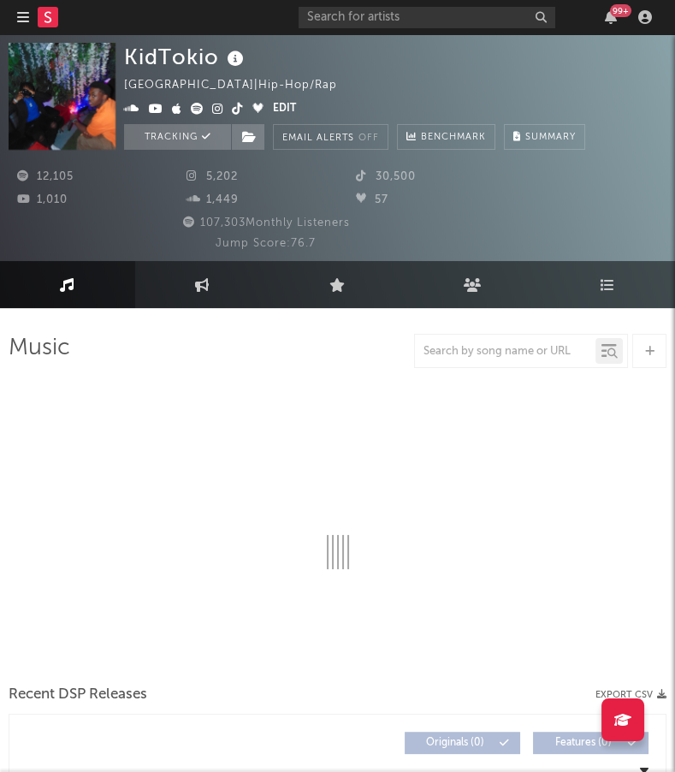
click at [45, 20] on rect at bounding box center [48, 17] width 21 height 21
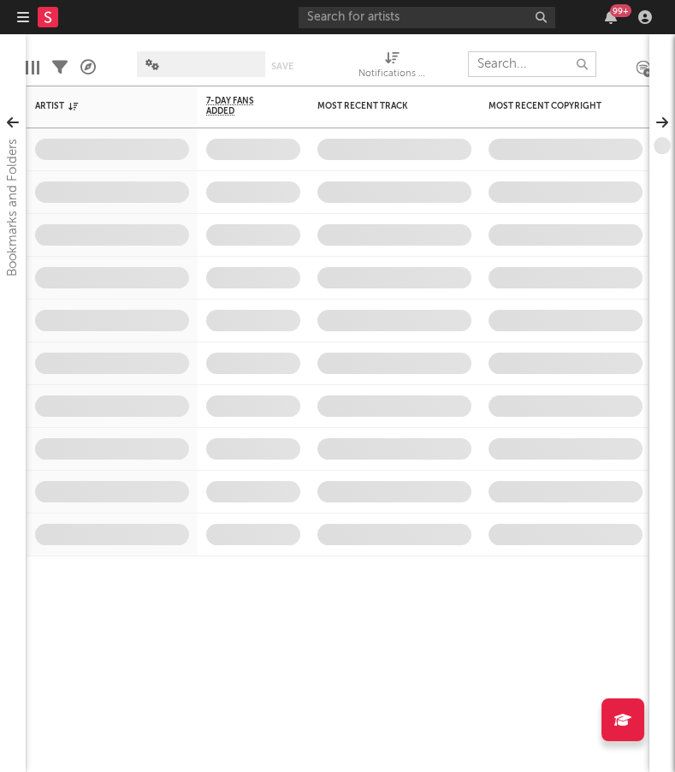
click at [506, 62] on input "text" at bounding box center [532, 64] width 128 height 26
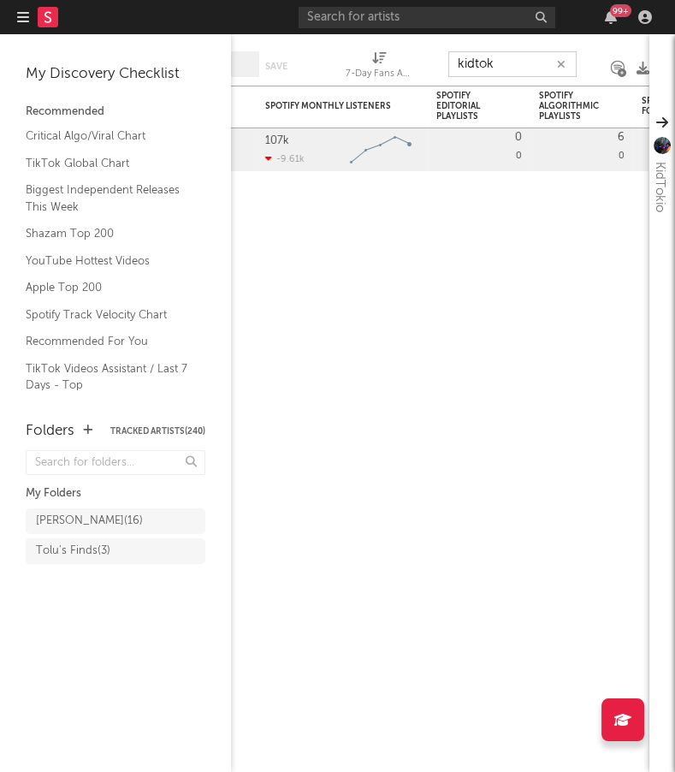
type input "kidtok"
